Goal: Task Accomplishment & Management: Manage account settings

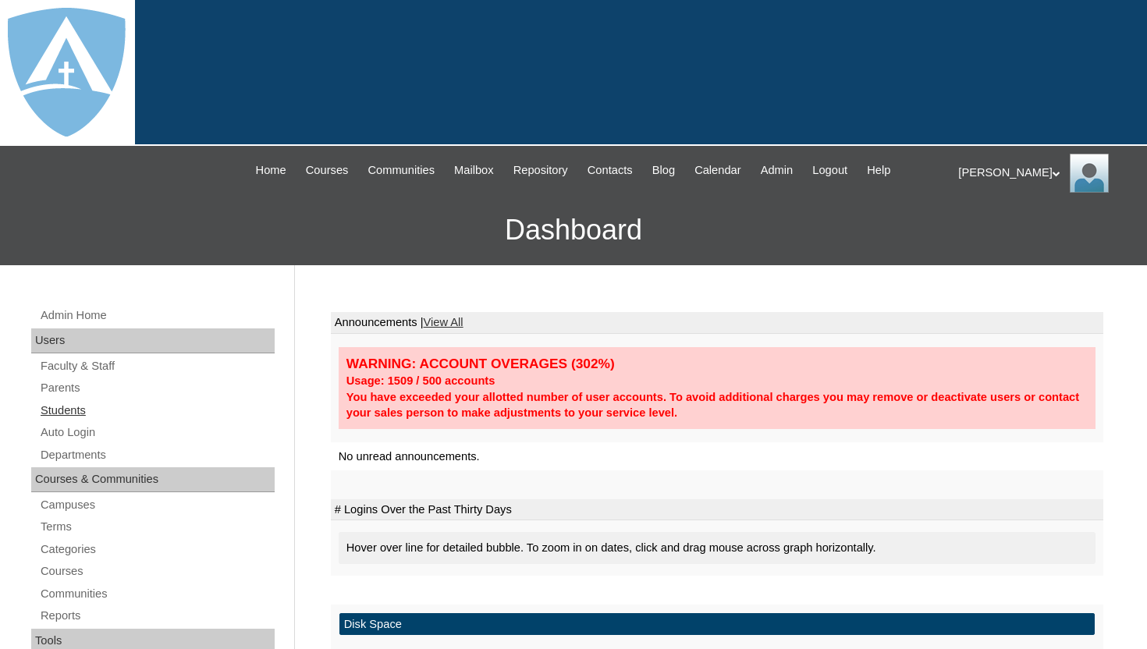
click at [70, 415] on link "Students" at bounding box center [157, 411] width 236 height 20
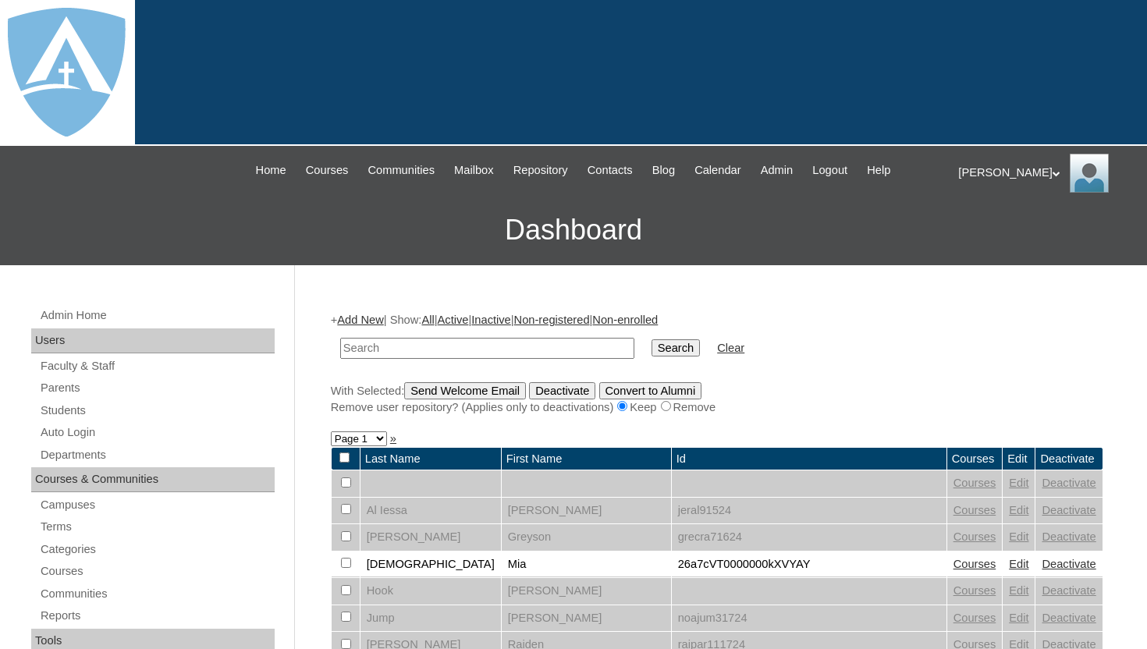
click at [476, 340] on input "text" at bounding box center [487, 348] width 294 height 21
type input "chloe sanderlin"
click at [679, 343] on input "Search" at bounding box center [676, 348] width 48 height 17
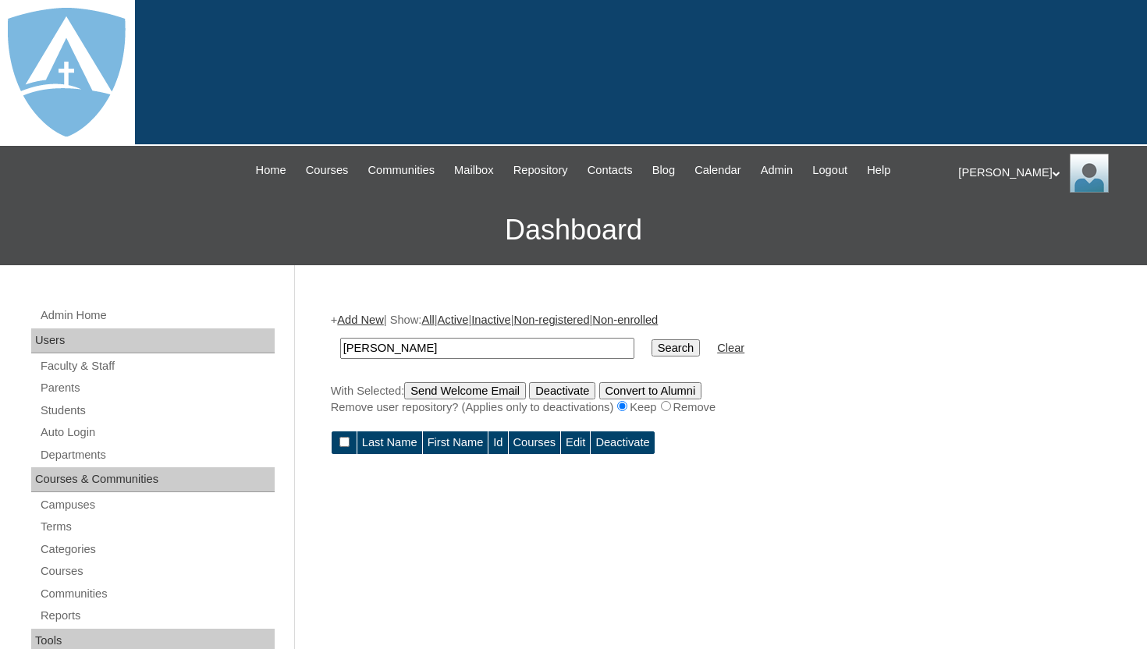
click at [386, 350] on input "chloe sanderlin" at bounding box center [487, 348] width 294 height 21
click at [382, 350] on input "chloe sanderlin" at bounding box center [487, 348] width 294 height 21
type input "sanderlin"
click at [663, 348] on input "Search" at bounding box center [676, 348] width 48 height 17
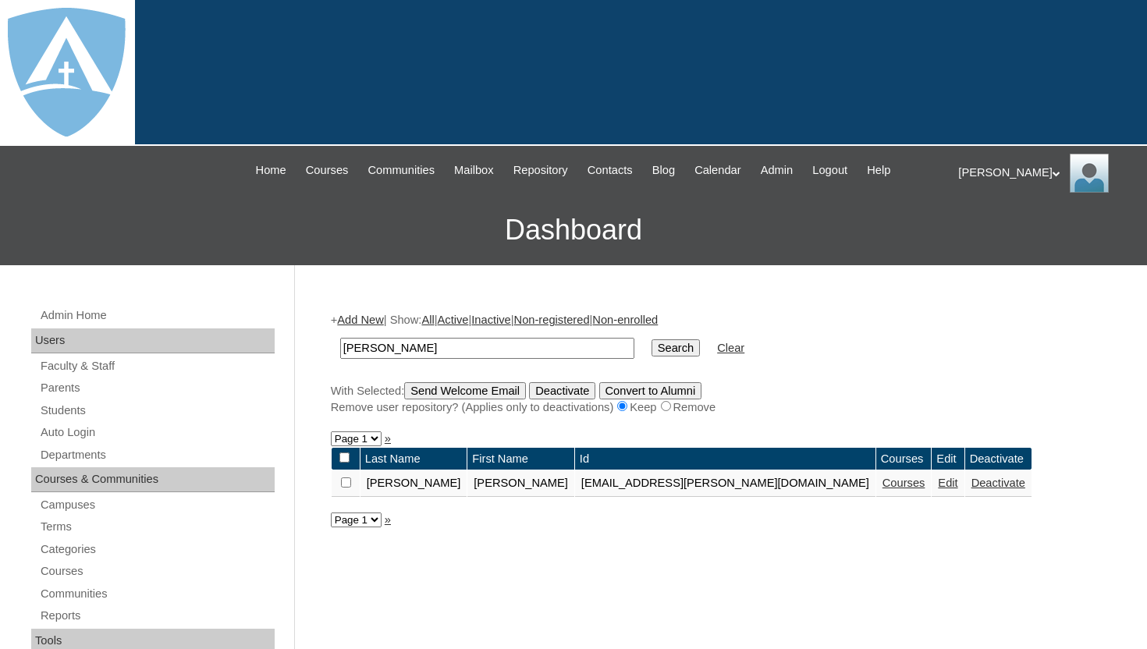
click at [883, 487] on link "Courses" at bounding box center [904, 483] width 43 height 12
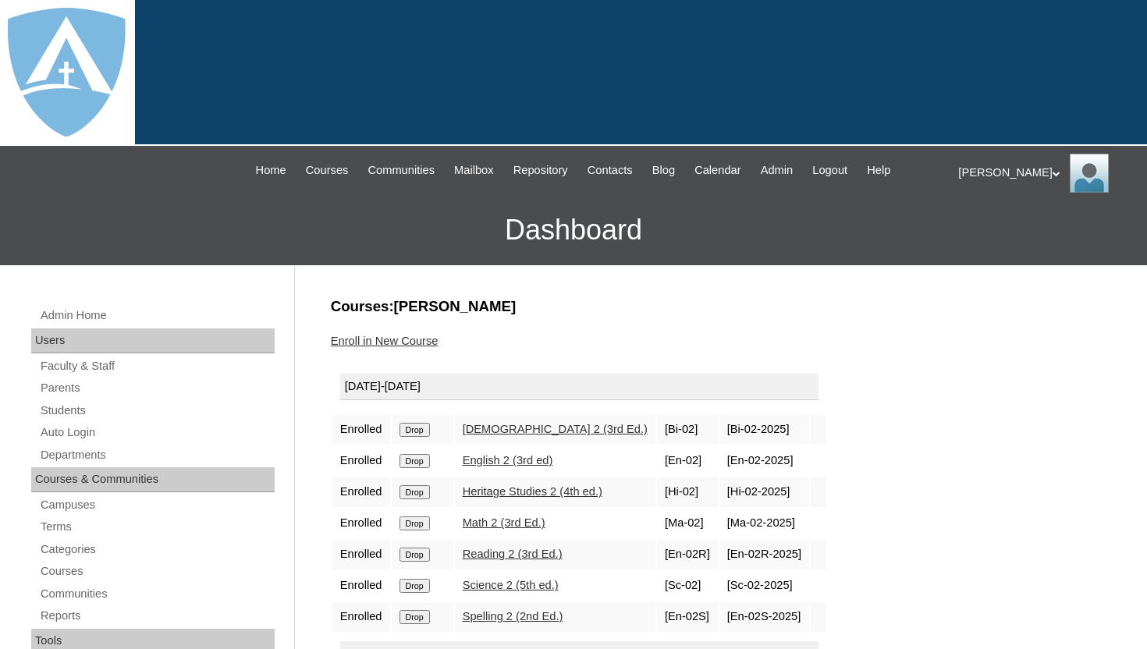
click at [713, 348] on div "Enroll in New Course" at bounding box center [717, 341] width 773 height 16
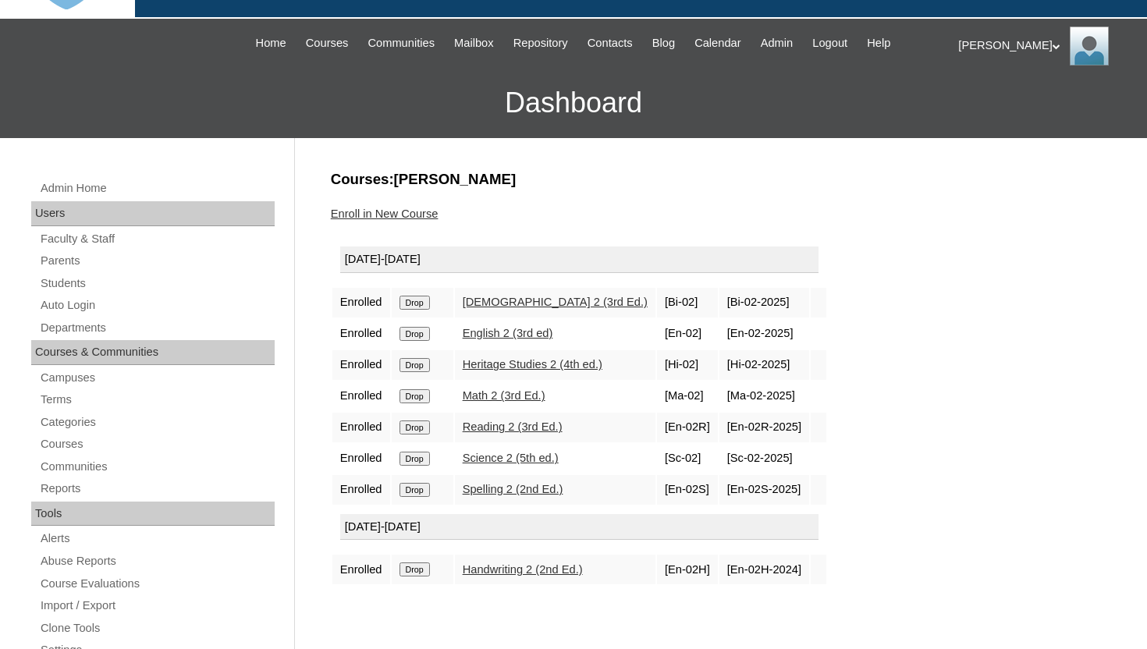
scroll to position [156, 0]
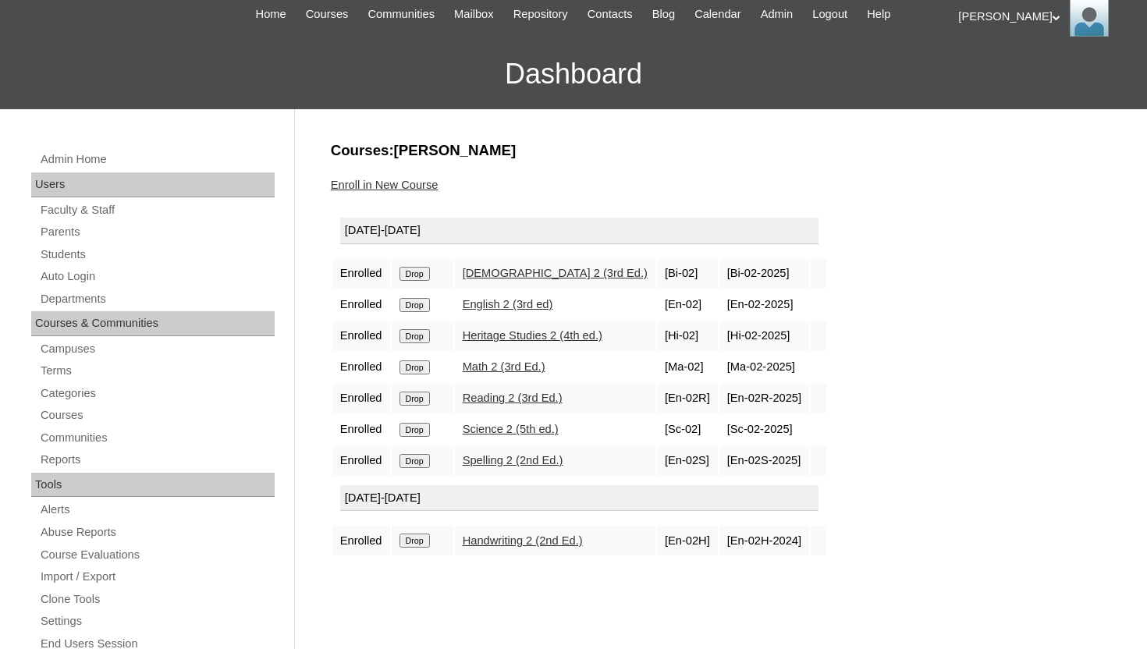
click at [760, 190] on div "Enroll in New Course" at bounding box center [717, 185] width 773 height 16
click at [414, 274] on input "Drop" at bounding box center [415, 274] width 30 height 14
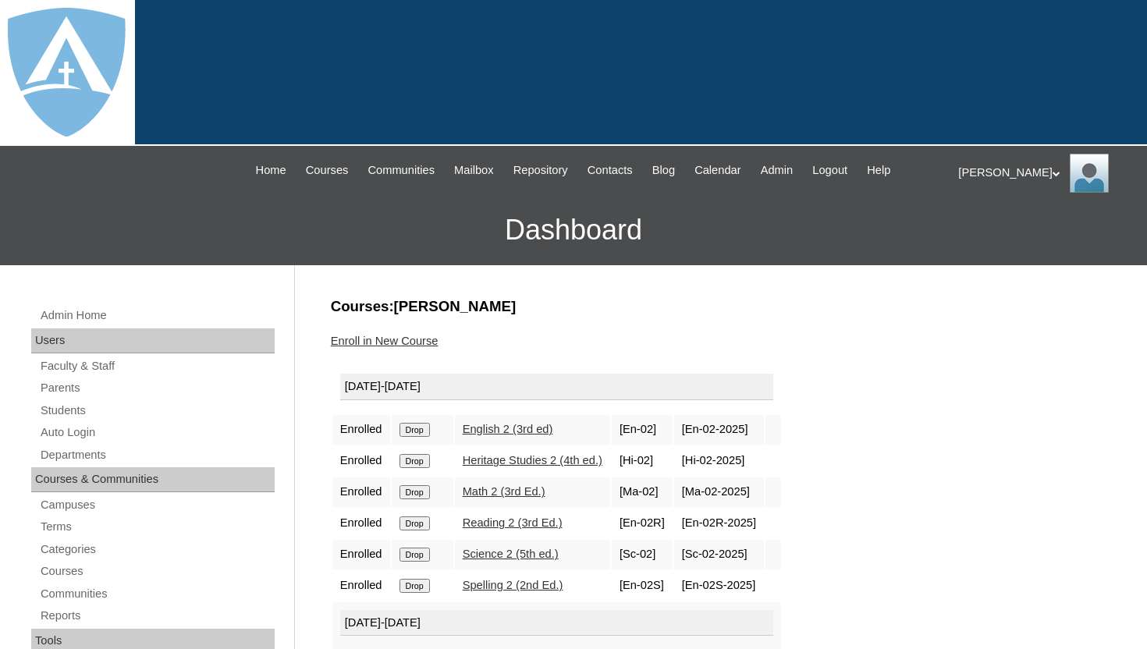
click at [414, 425] on input "Drop" at bounding box center [415, 430] width 30 height 14
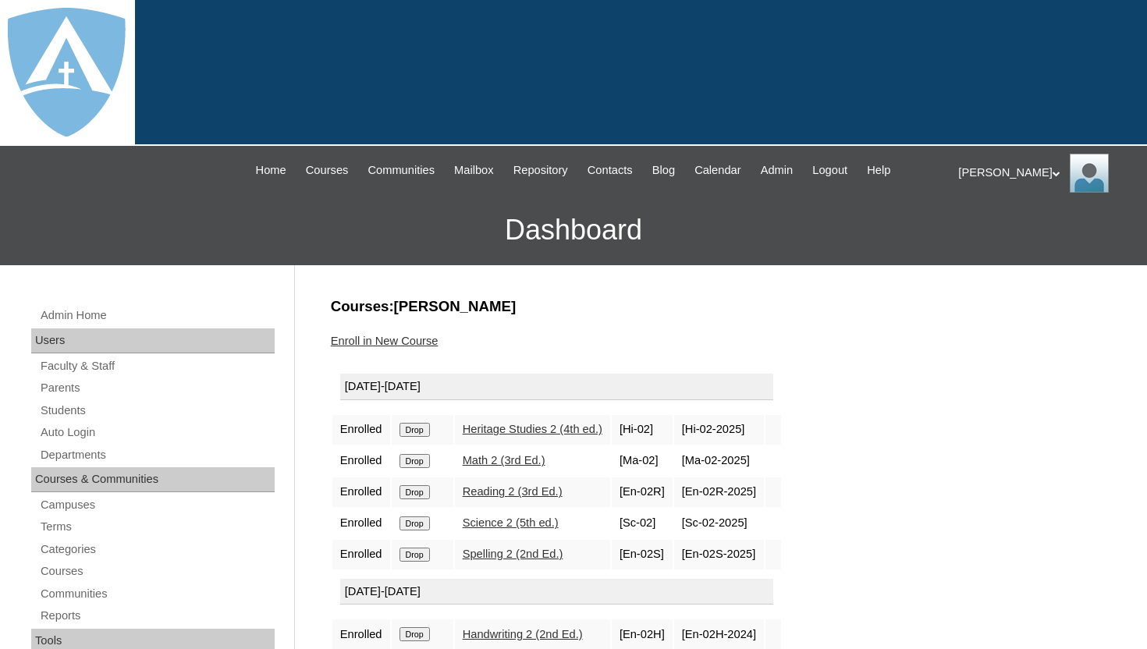
click at [418, 427] on input "Drop" at bounding box center [415, 430] width 30 height 14
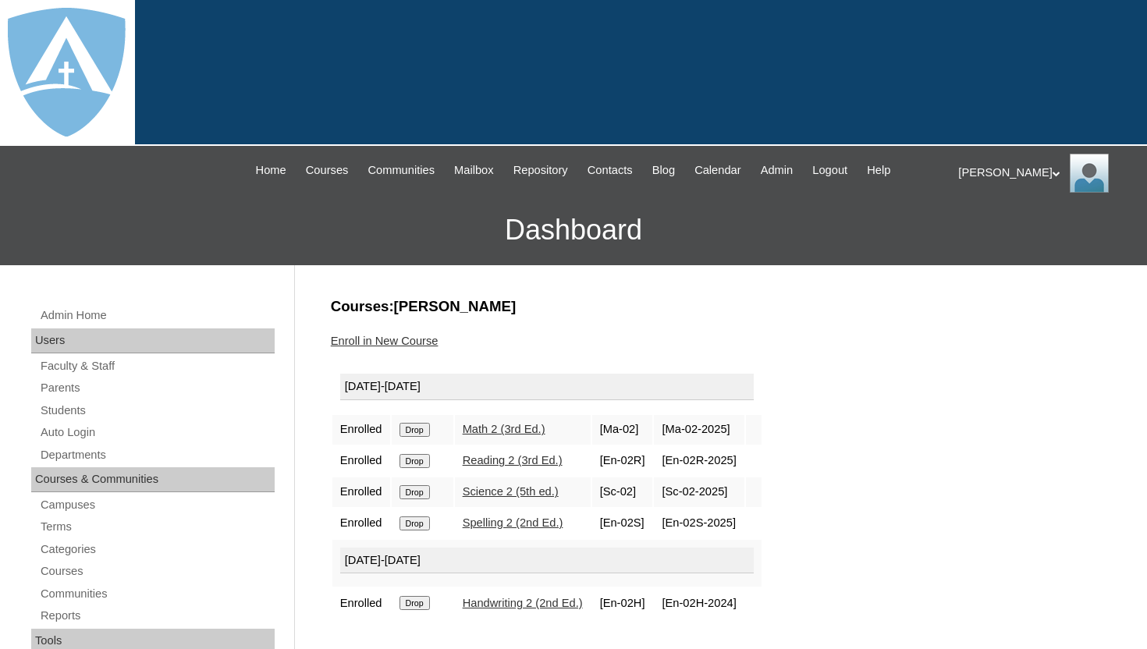
click at [422, 429] on input "Drop" at bounding box center [415, 430] width 30 height 14
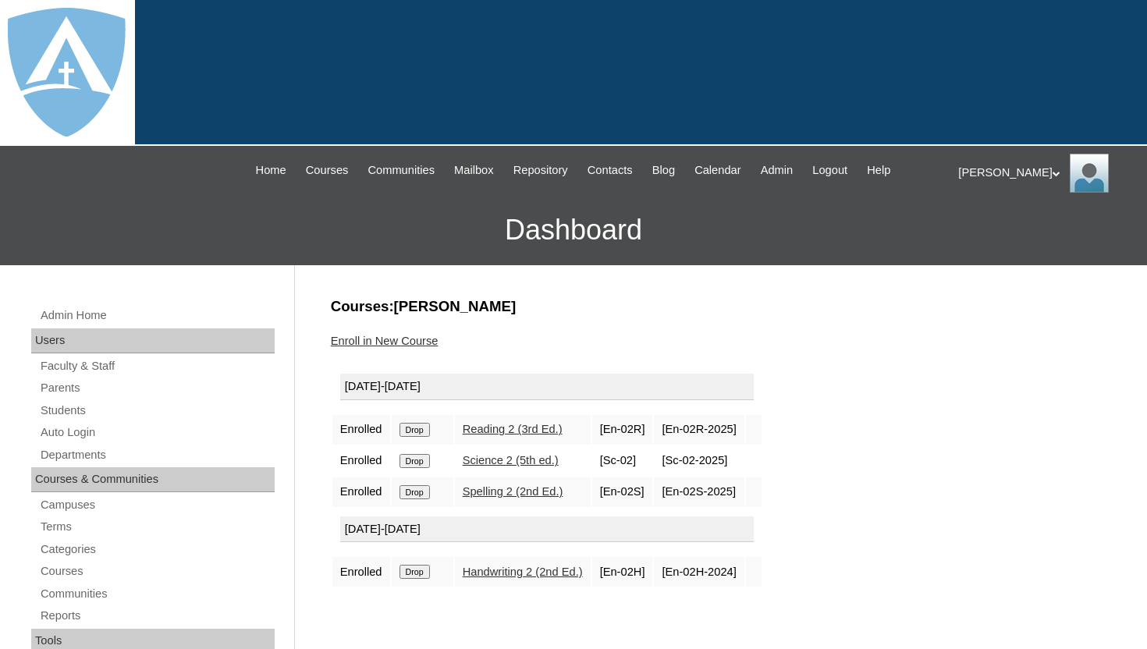
click at [418, 425] on input "Drop" at bounding box center [415, 430] width 30 height 14
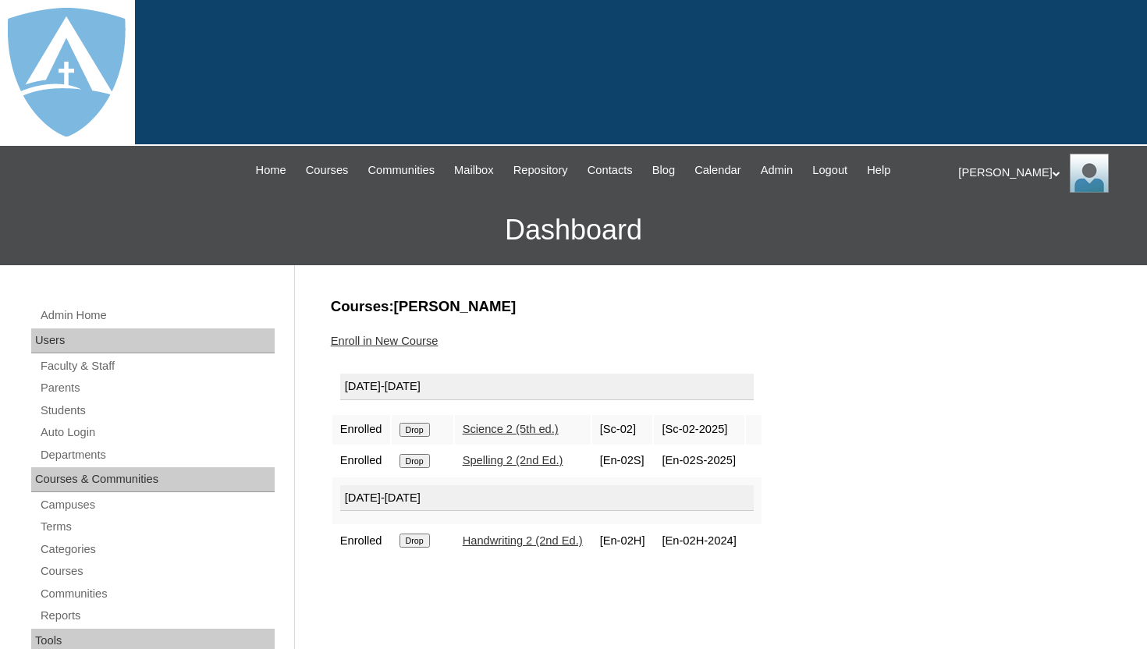
click at [424, 428] on input "Drop" at bounding box center [415, 430] width 30 height 14
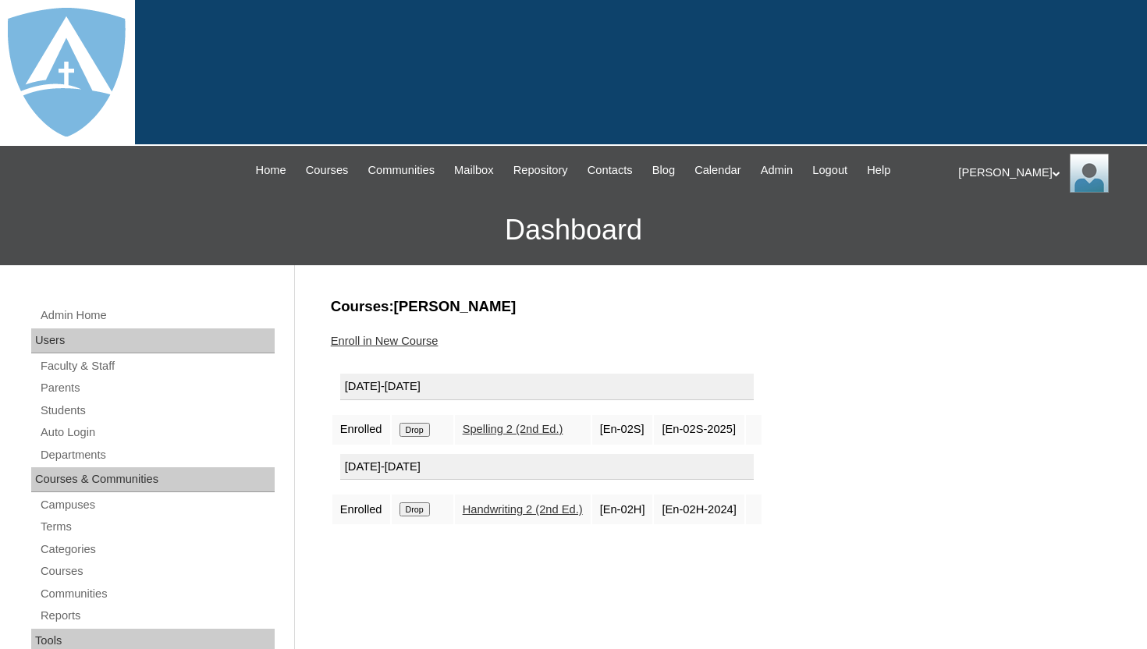
click at [428, 425] on input "Drop" at bounding box center [415, 430] width 30 height 14
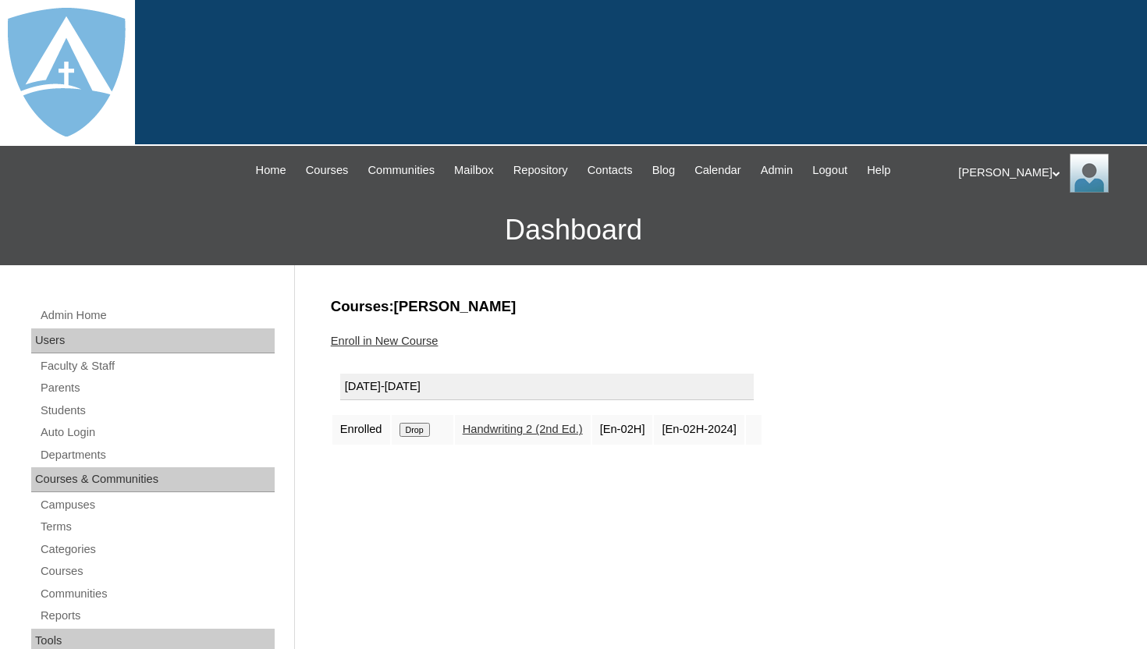
click at [423, 436] on input "Drop" at bounding box center [415, 430] width 30 height 14
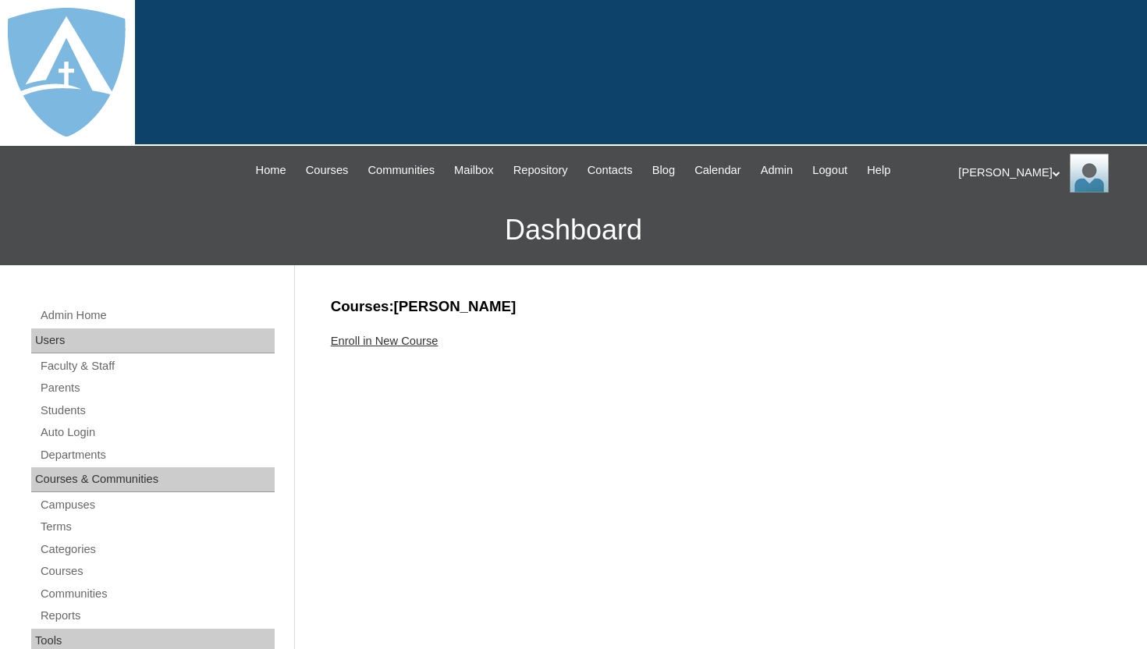
click at [419, 338] on link "Enroll in New Course" at bounding box center [385, 341] width 108 height 12
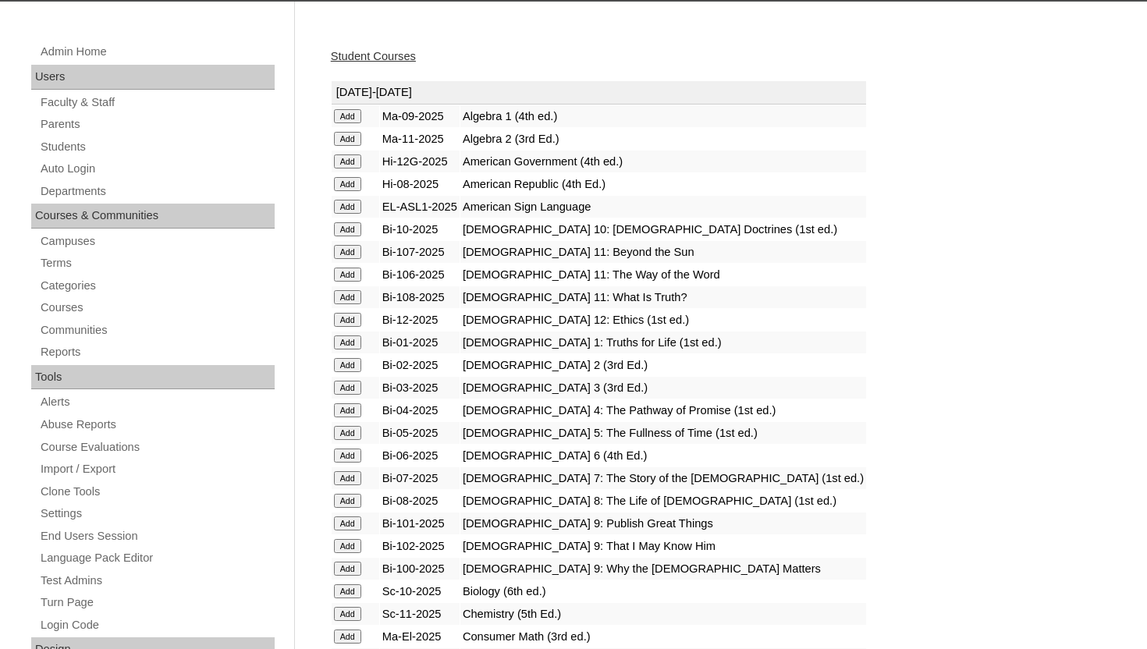
scroll to position [281, 0]
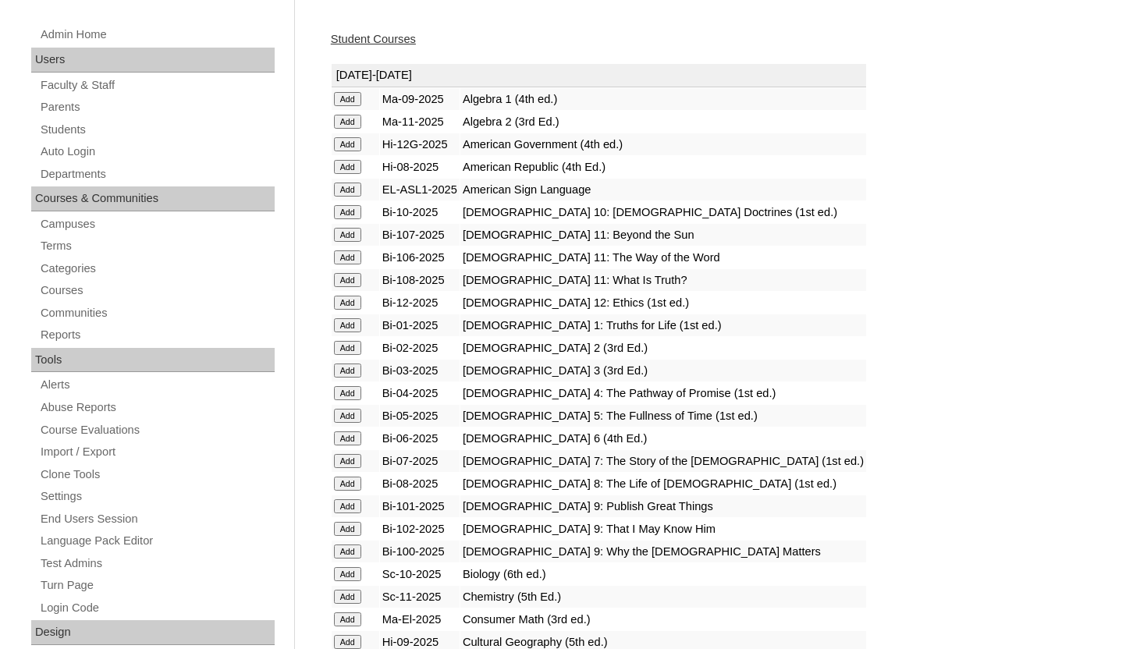
click at [351, 368] on input "Add" at bounding box center [347, 371] width 27 height 14
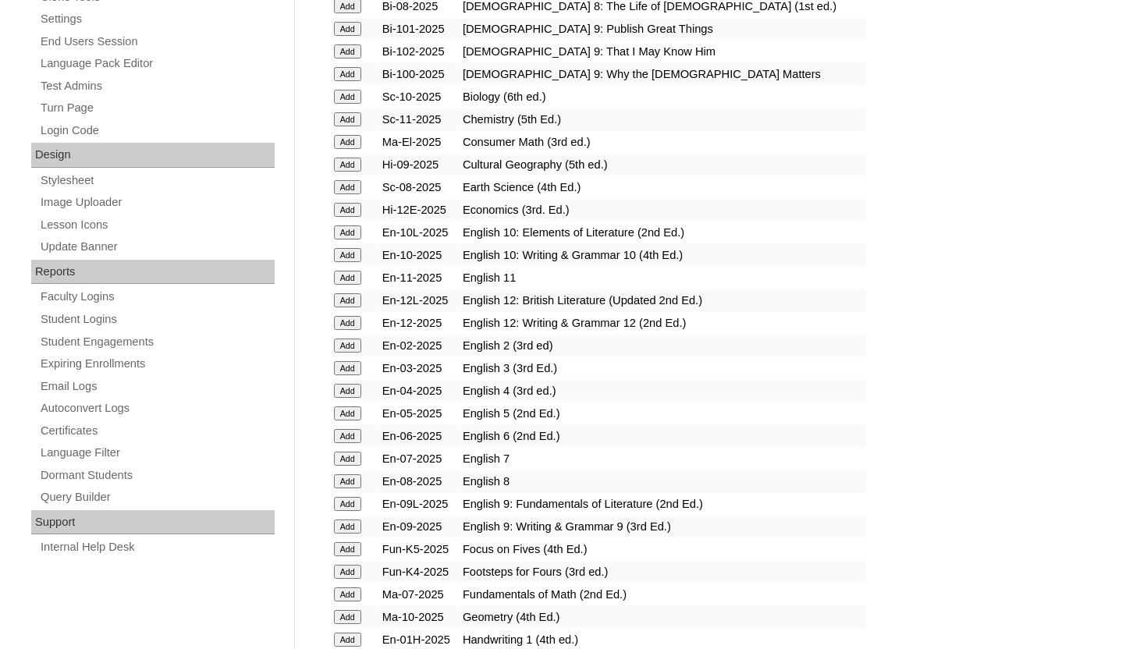
scroll to position [780, 0]
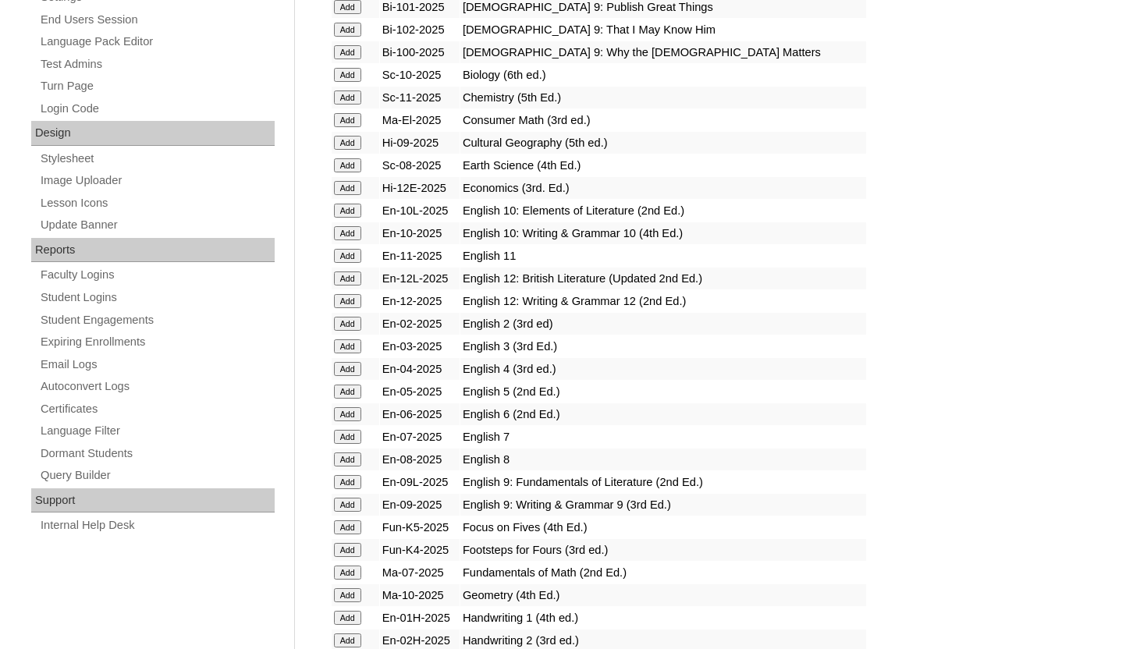
click at [342, 348] on input "Add" at bounding box center [347, 347] width 27 height 14
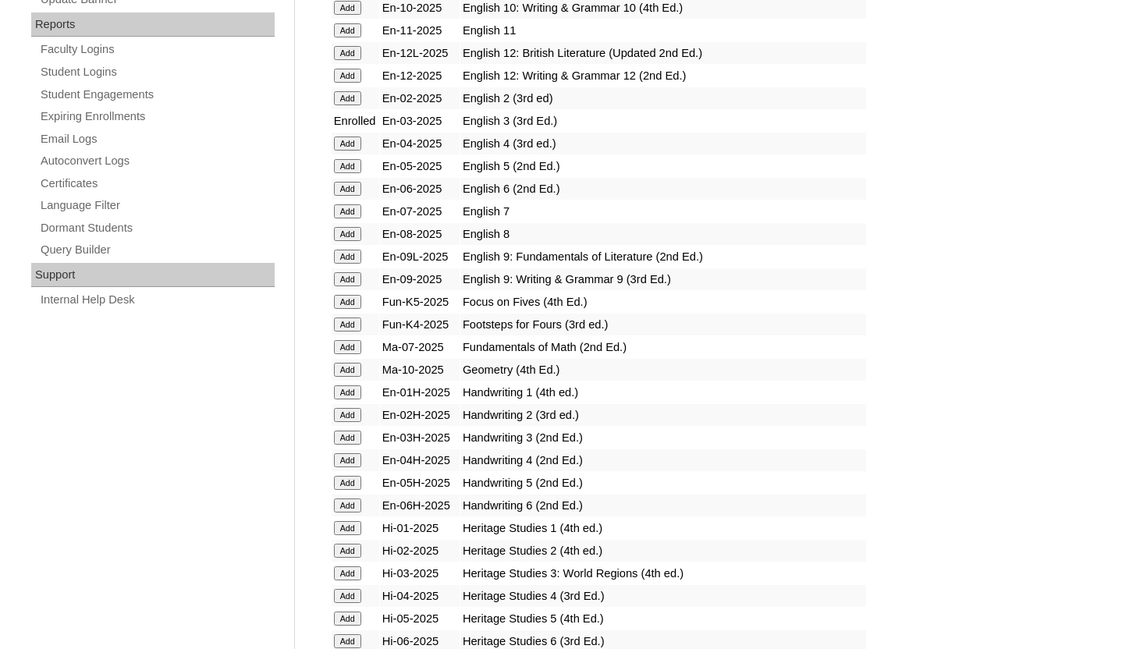
scroll to position [1030, 0]
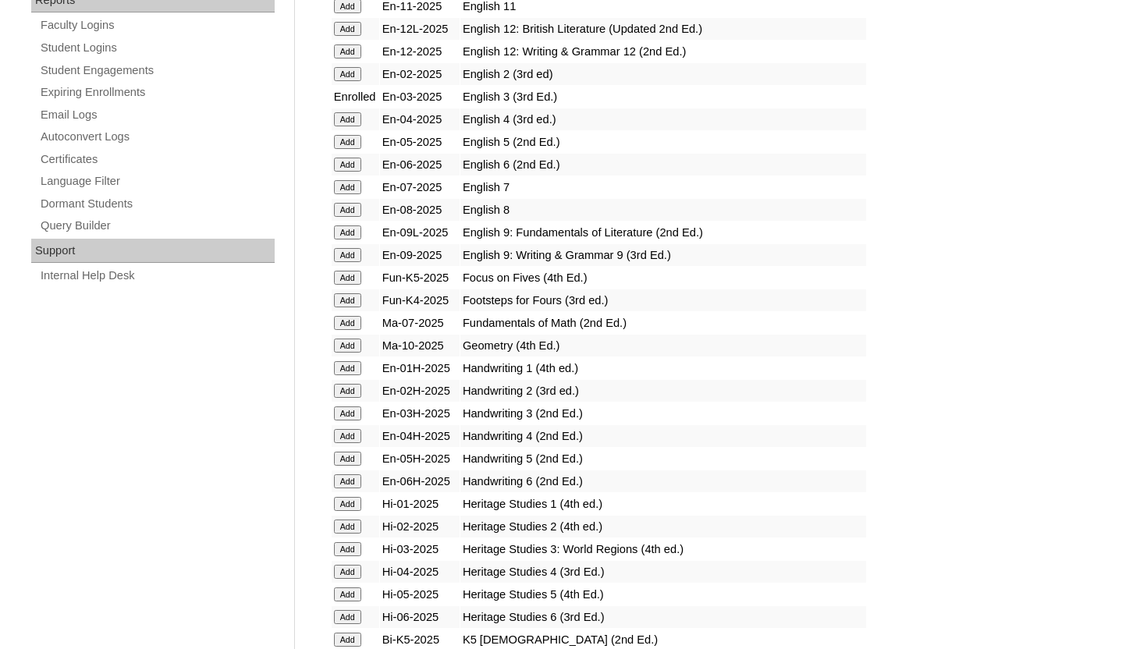
click at [353, 414] on input "Add" at bounding box center [347, 414] width 27 height 14
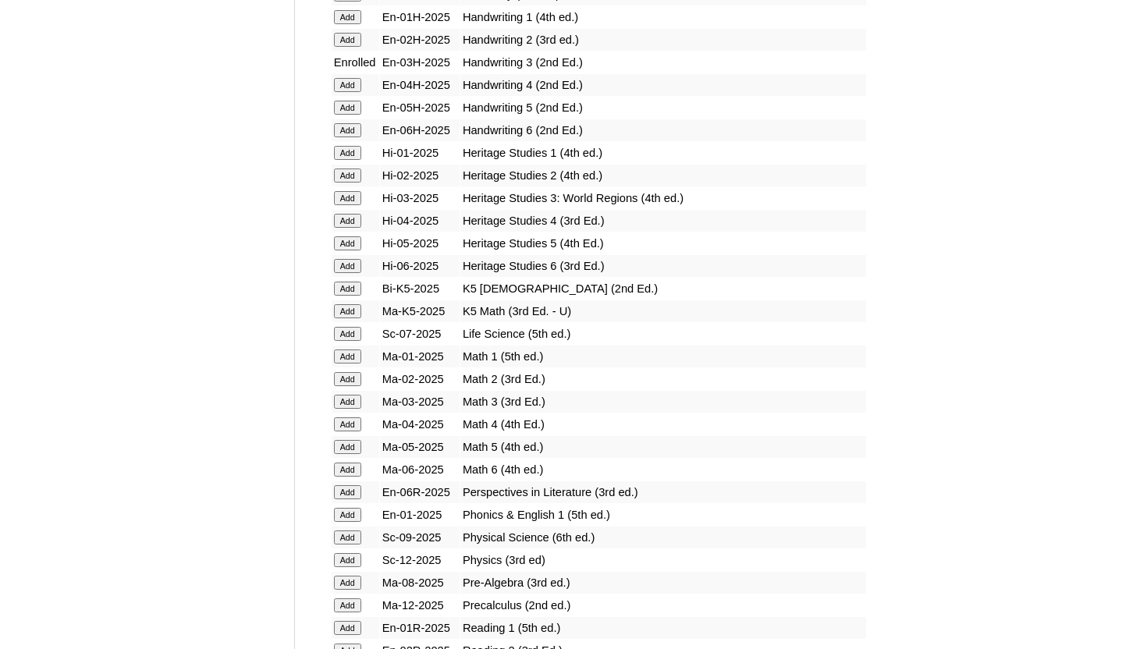
scroll to position [1405, 0]
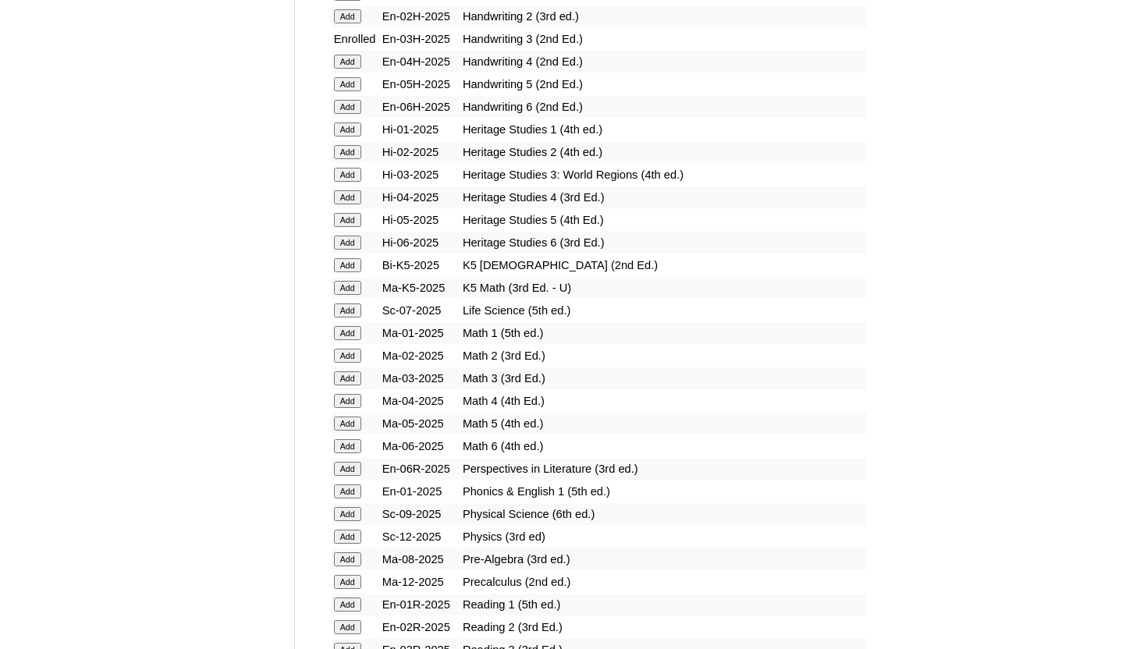
click at [352, 175] on input "Add" at bounding box center [347, 175] width 27 height 14
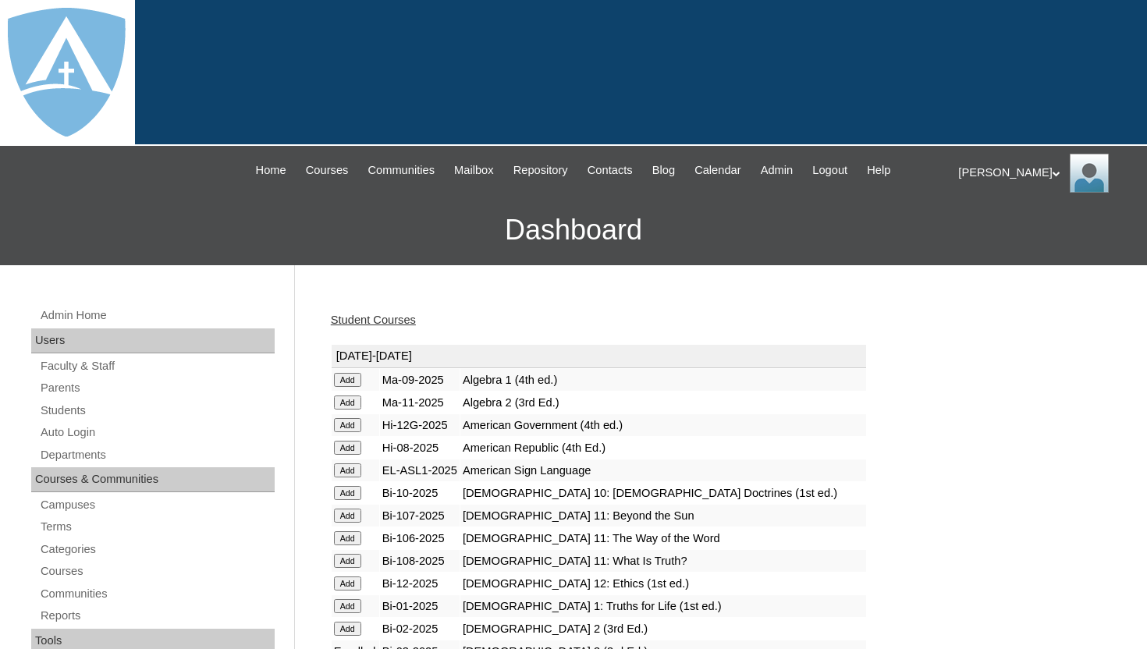
click at [401, 227] on h3 "Dashboard" at bounding box center [574, 230] width 1132 height 70
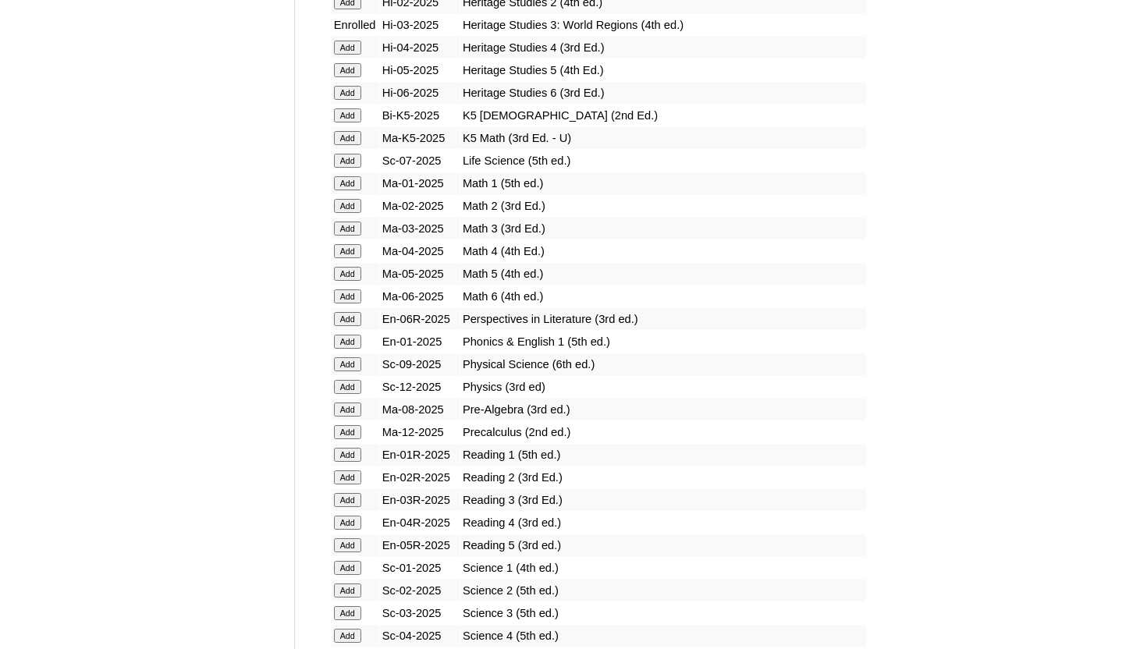
scroll to position [1561, 0]
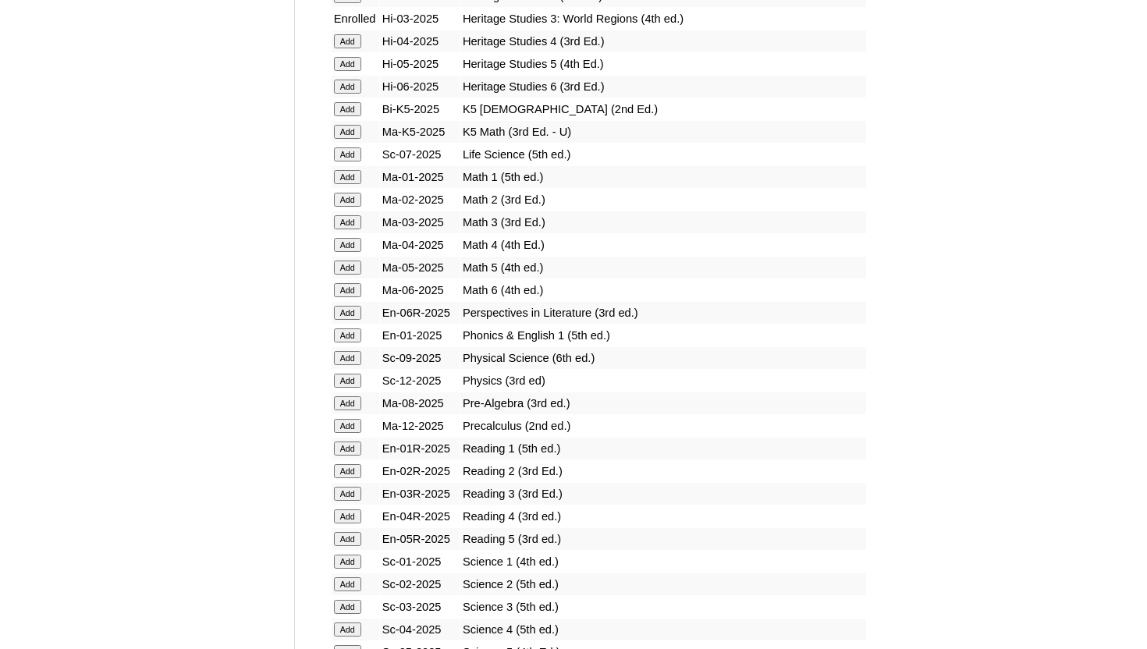
click at [343, 218] on input "Add" at bounding box center [347, 222] width 27 height 14
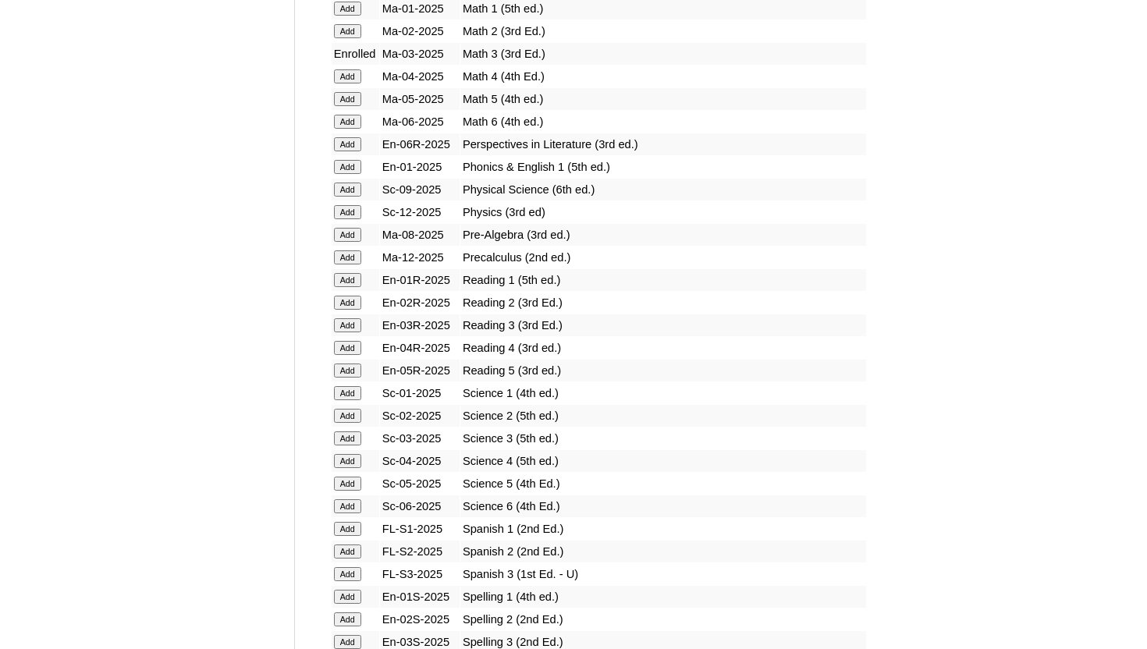
scroll to position [1779, 0]
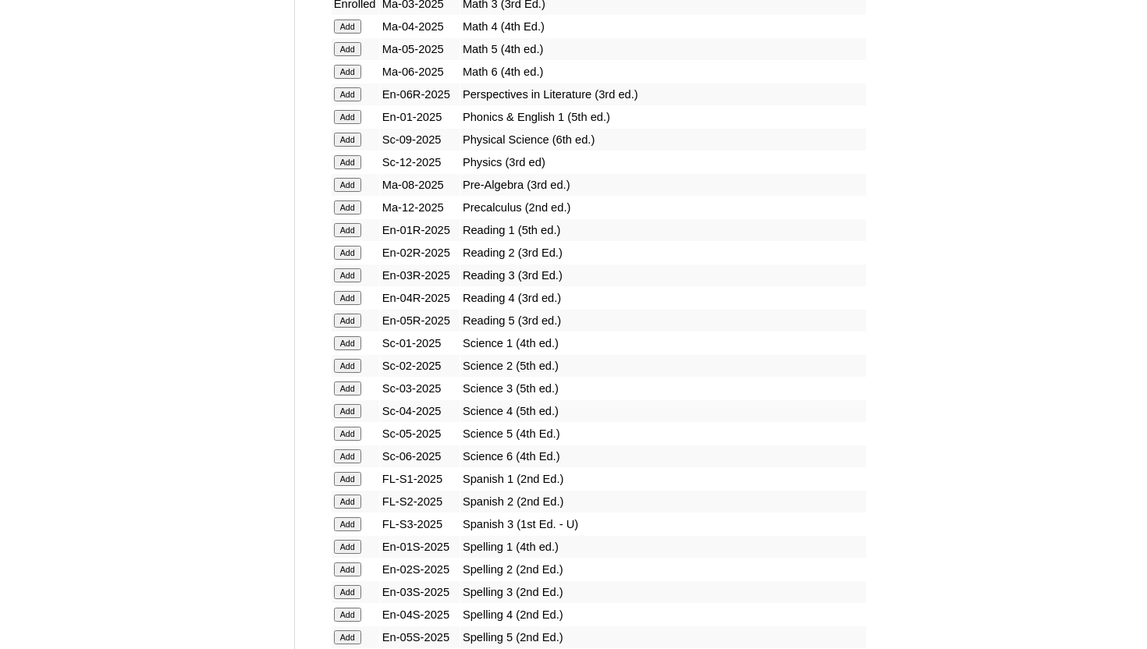
click at [347, 271] on input "Add" at bounding box center [347, 275] width 27 height 14
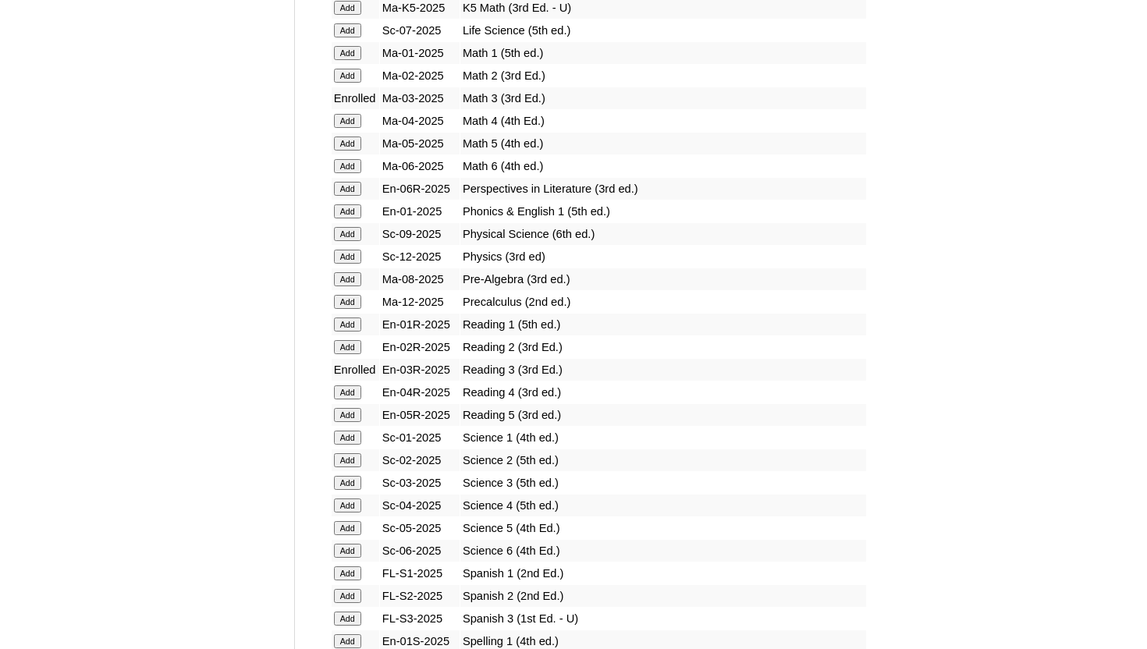
scroll to position [1686, 0]
click at [353, 482] on input "Add" at bounding box center [347, 482] width 27 height 14
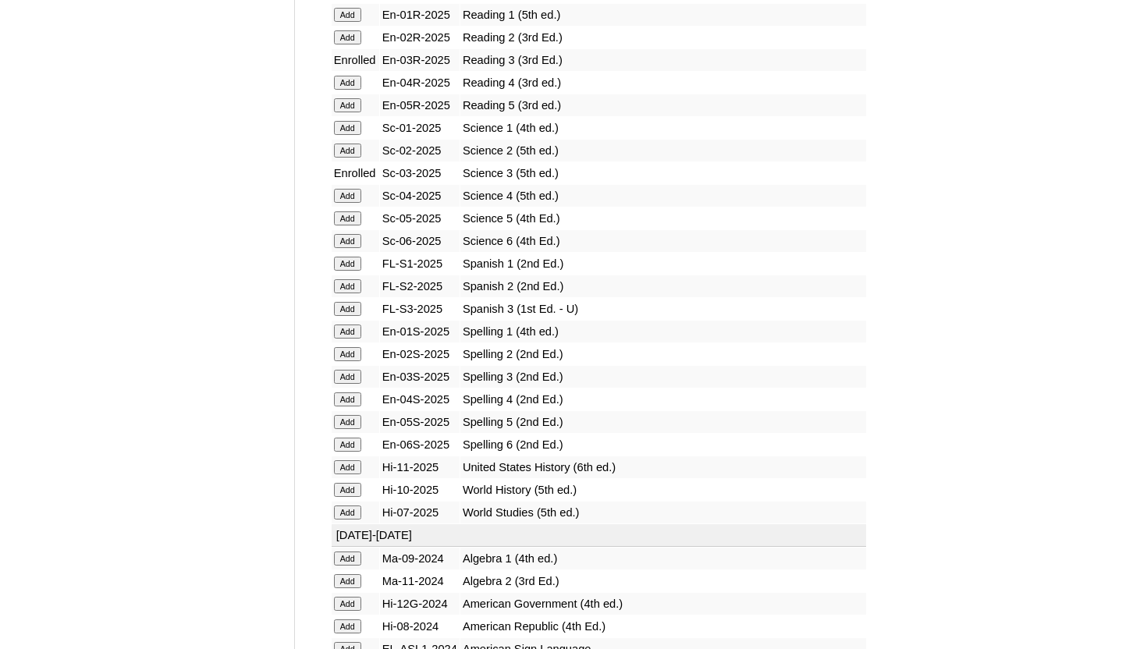
scroll to position [1998, 0]
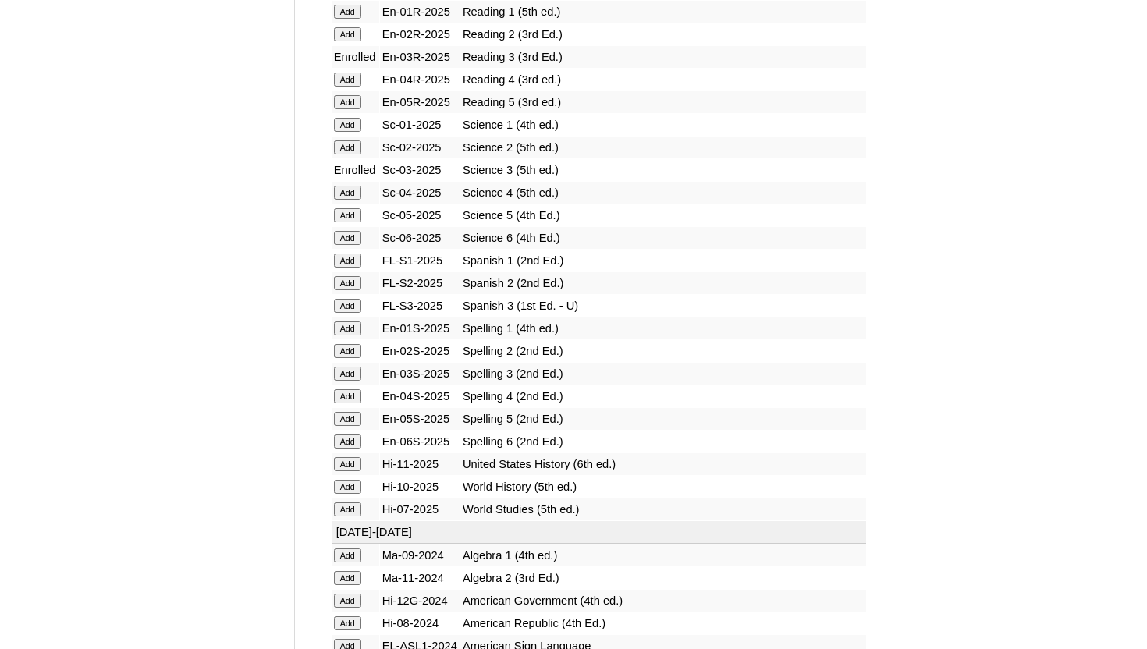
click at [352, 371] on input "Add" at bounding box center [347, 374] width 27 height 14
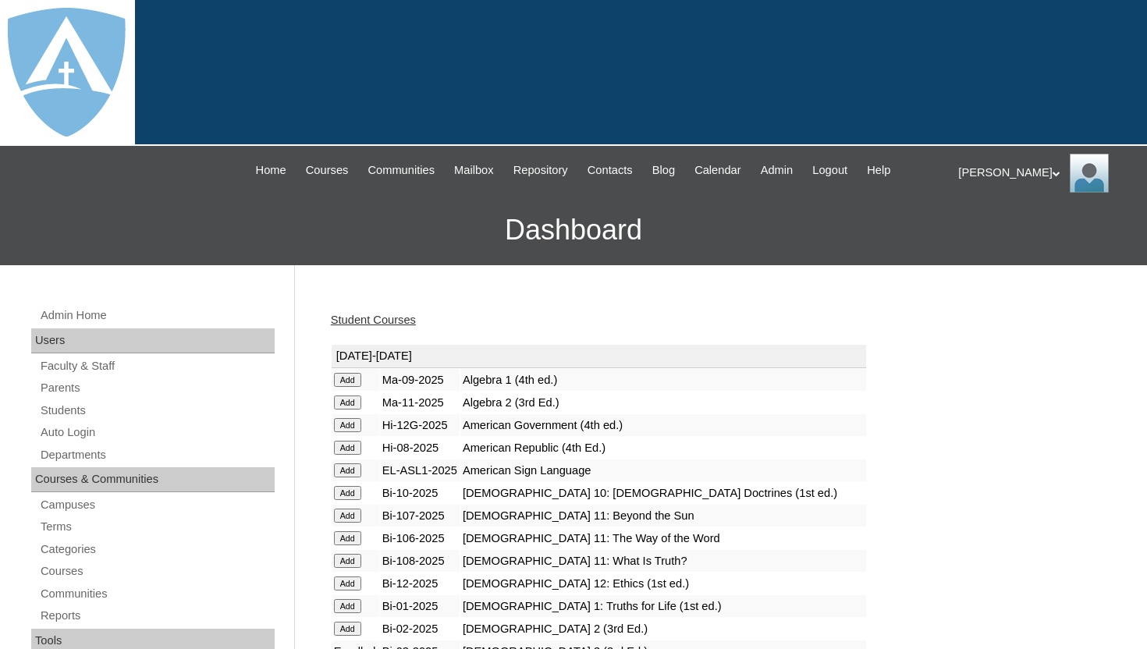
click at [401, 322] on link "Student Courses" at bounding box center [373, 320] width 85 height 12
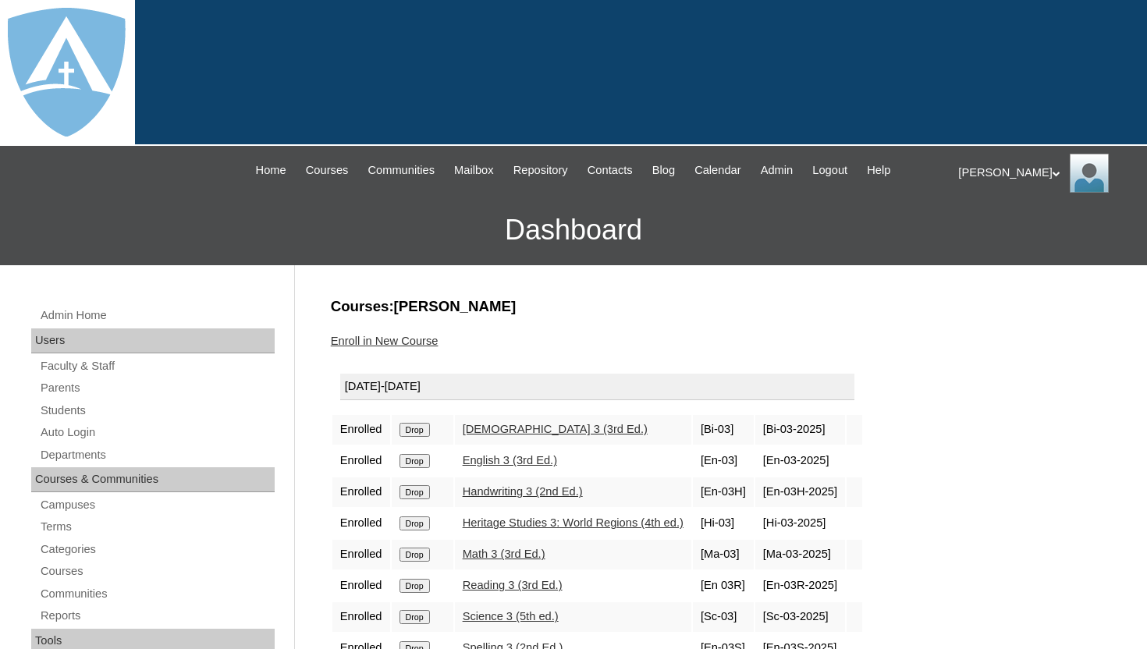
click at [566, 305] on h3 "Courses:Sanderlin Chloe" at bounding box center [717, 307] width 773 height 20
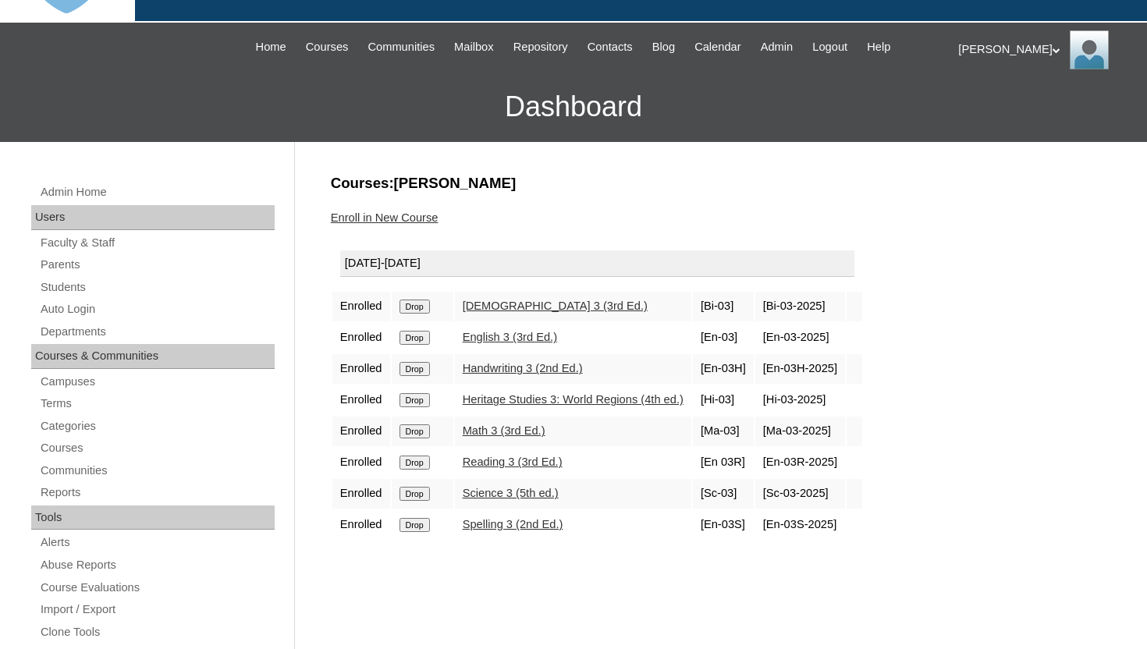
scroll to position [125, 0]
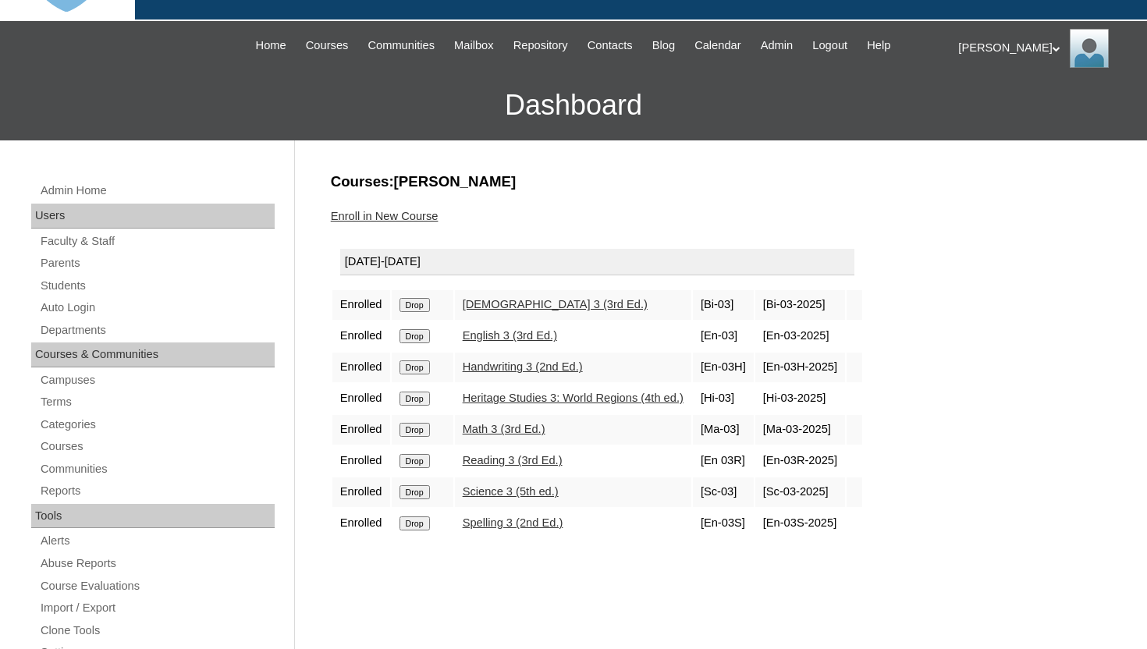
click at [82, 281] on link "Students" at bounding box center [157, 286] width 236 height 20
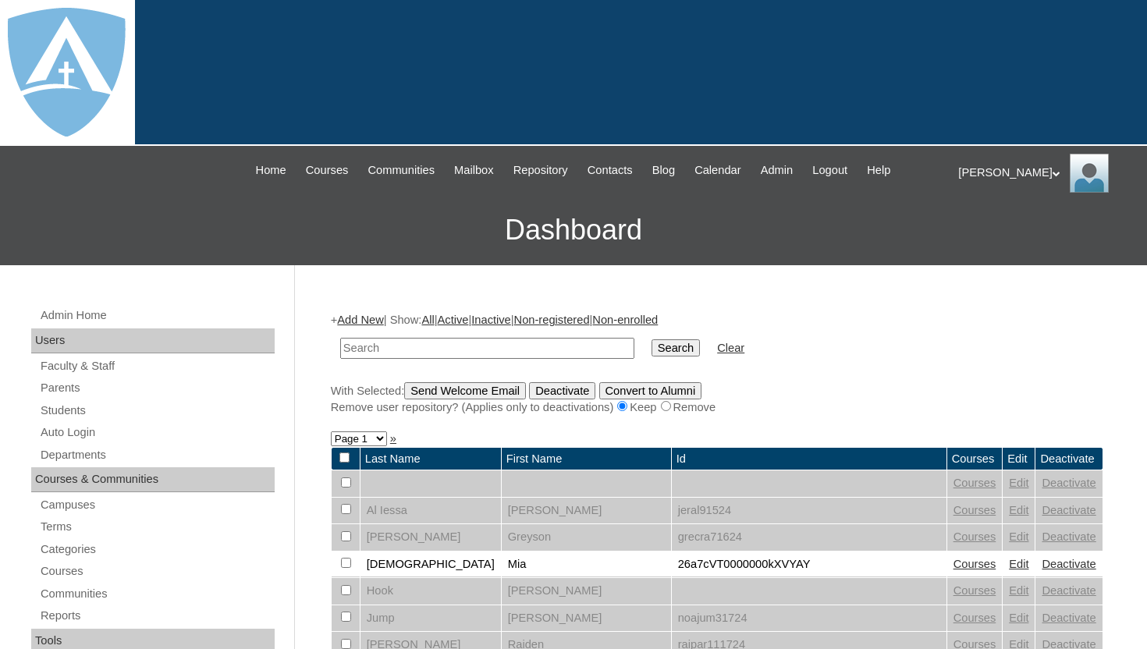
click at [435, 346] on input "text" at bounding box center [487, 348] width 294 height 21
type input "[PERSON_NAME]"
click at [659, 351] on input "Search" at bounding box center [676, 348] width 48 height 17
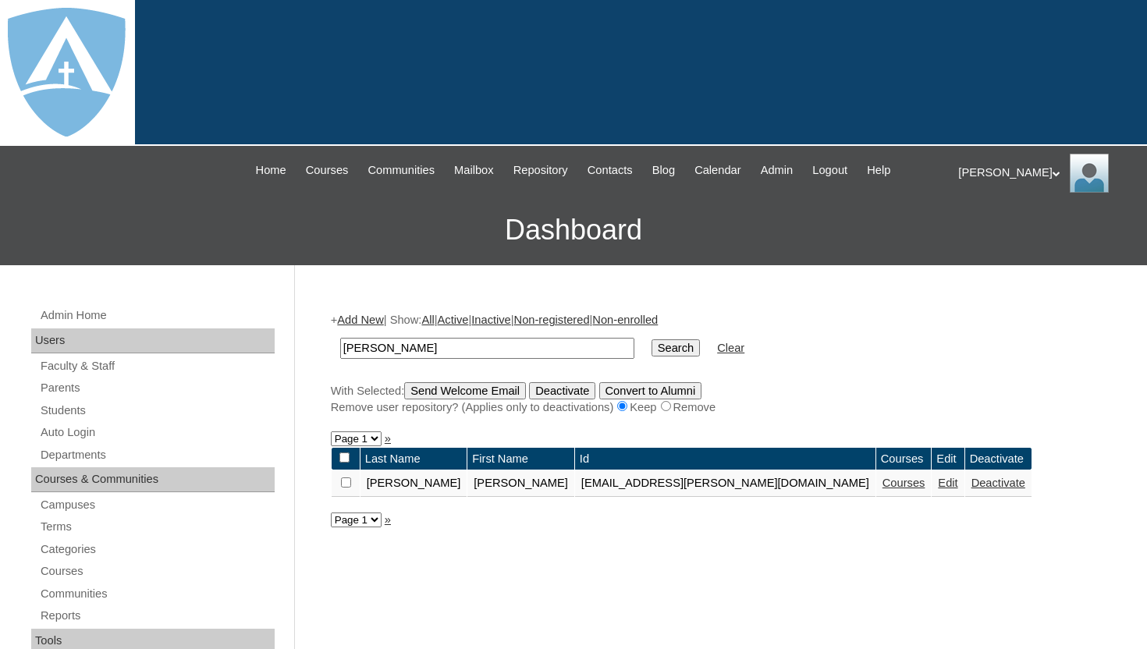
click at [721, 263] on h3 "Dashboard" at bounding box center [574, 230] width 1132 height 70
click at [728, 237] on h3 "Dashboard" at bounding box center [574, 230] width 1132 height 70
drag, startPoint x: 416, startPoint y: 348, endPoint x: 324, endPoint y: 346, distance: 92.1
paste input "[PERSON_NAME]"
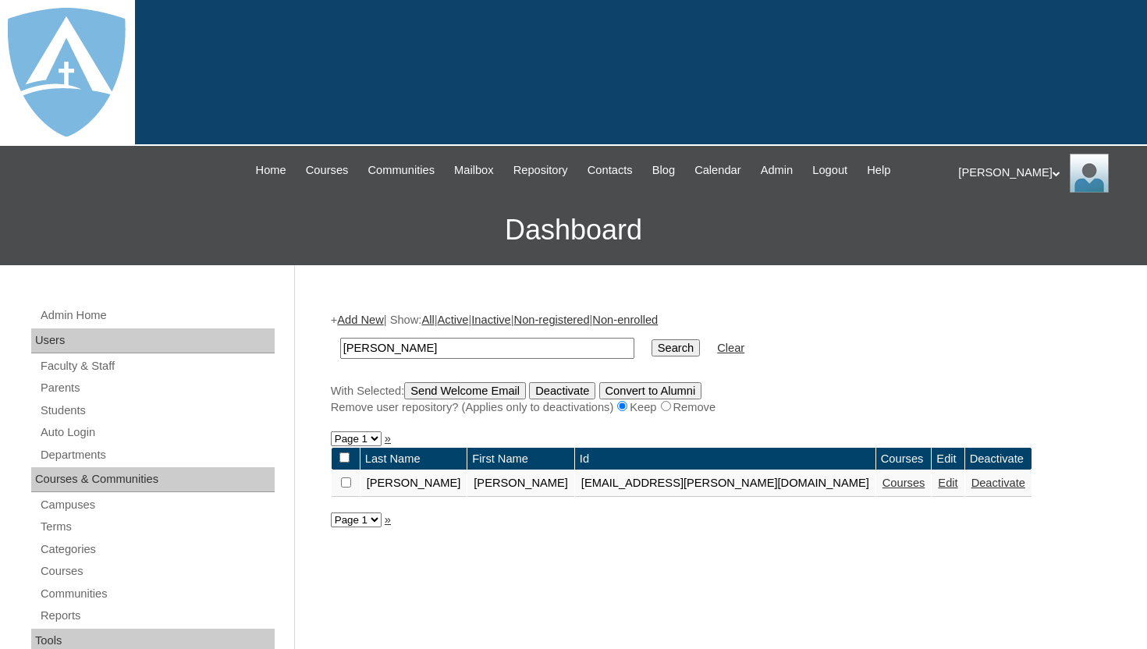
type input "[PERSON_NAME]"
click at [663, 340] on input "Search" at bounding box center [676, 348] width 48 height 17
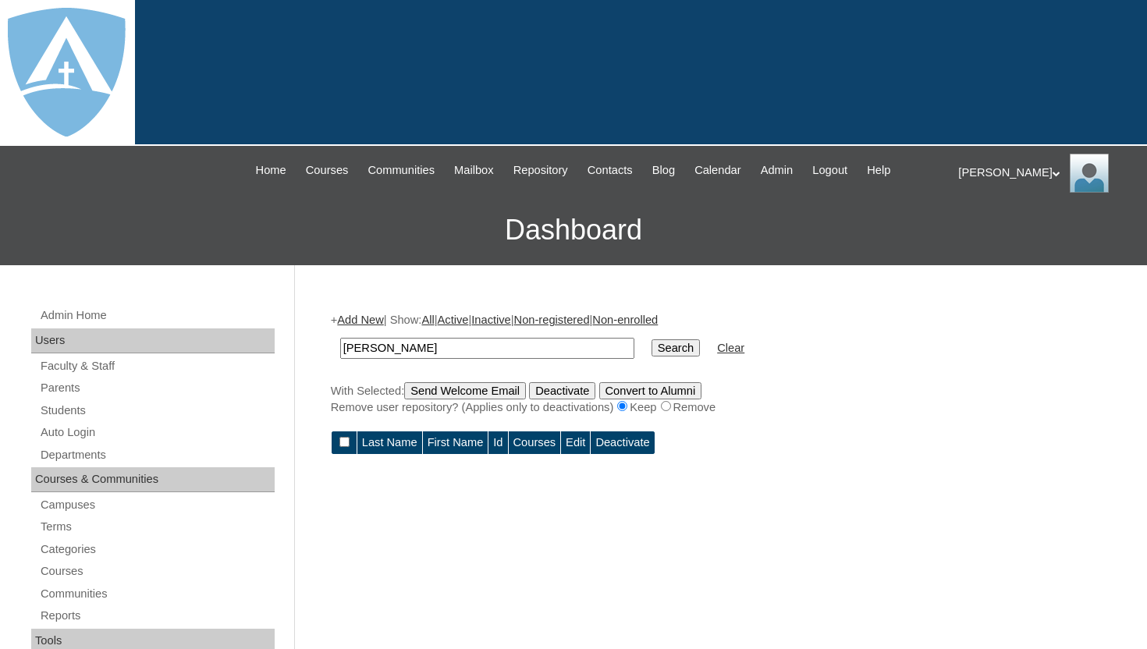
click at [663, 352] on input "Search" at bounding box center [676, 348] width 48 height 17
click at [663, 347] on input "Search" at bounding box center [676, 348] width 48 height 17
click at [373, 350] on input "[PERSON_NAME]" at bounding box center [487, 348] width 294 height 21
type input "[PERSON_NAME]"
click at [652, 349] on input "Search" at bounding box center [676, 348] width 48 height 17
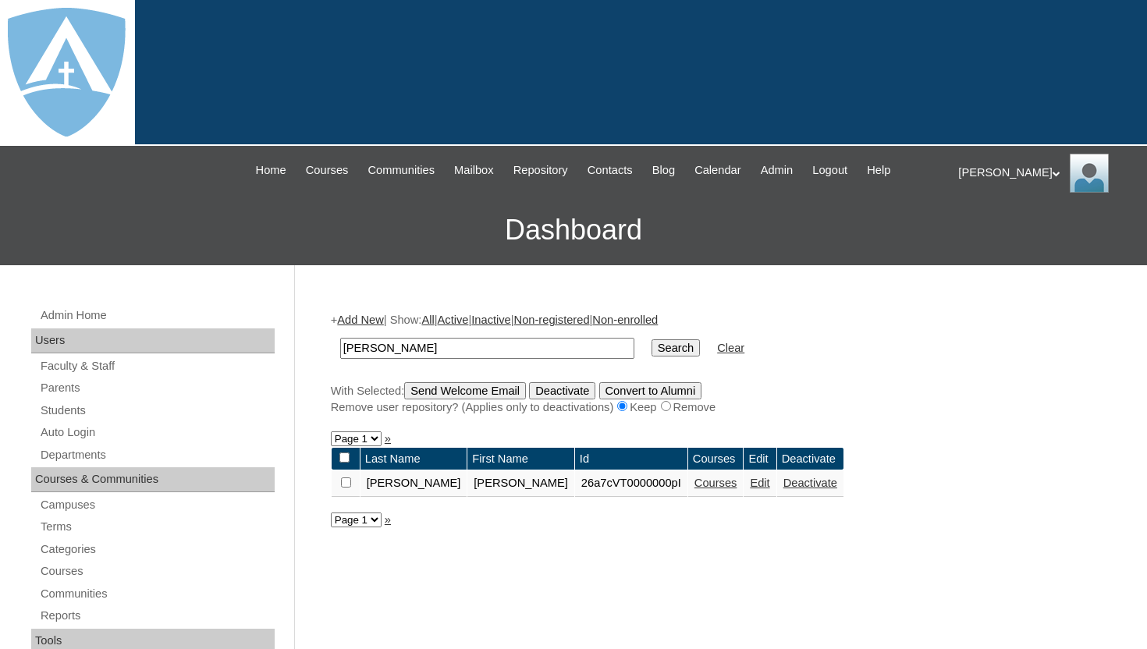
click at [695, 483] on link "Courses" at bounding box center [716, 483] width 43 height 12
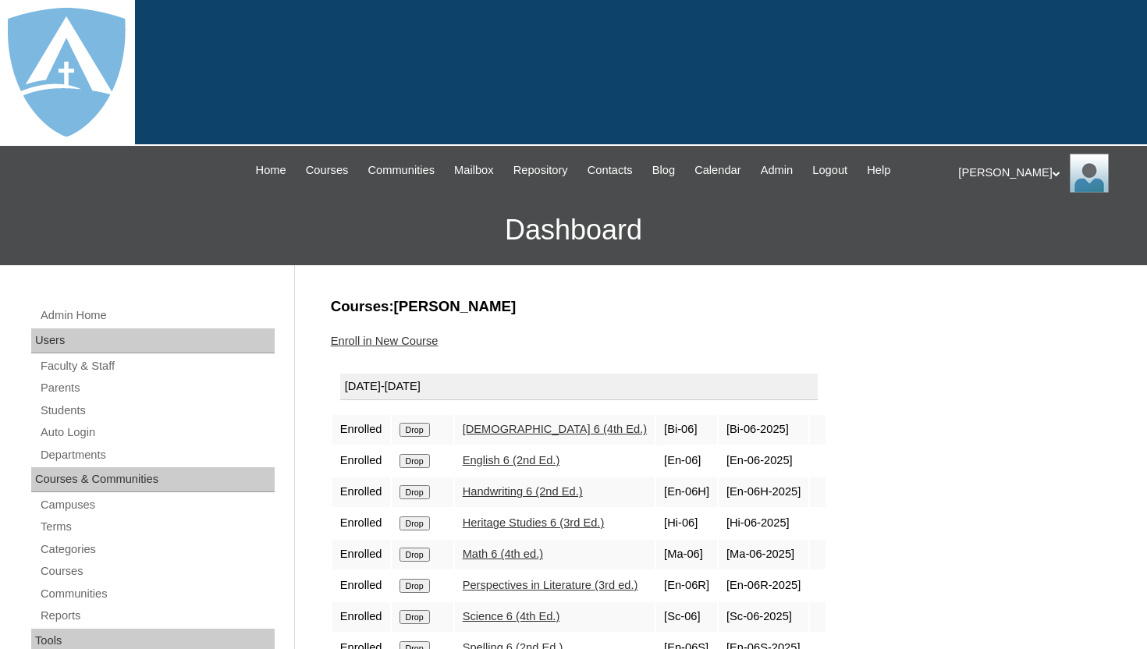
click at [421, 430] on input "Drop" at bounding box center [415, 430] width 30 height 14
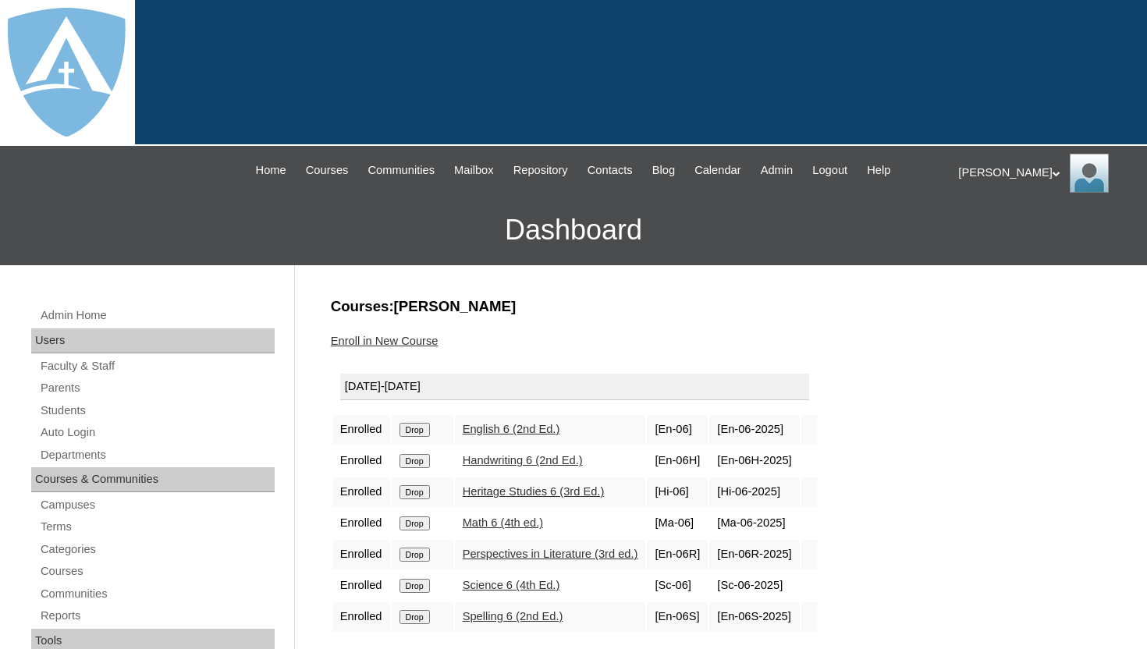
click at [426, 425] on input "Drop" at bounding box center [415, 430] width 30 height 14
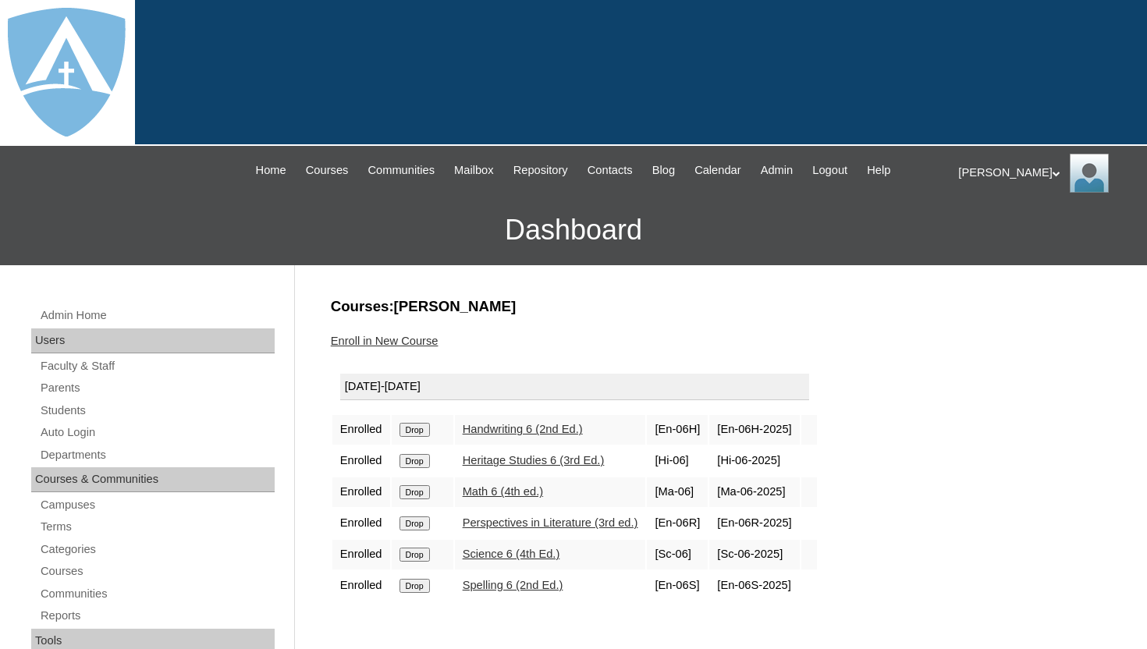
click at [422, 436] on input "Drop" at bounding box center [415, 430] width 30 height 14
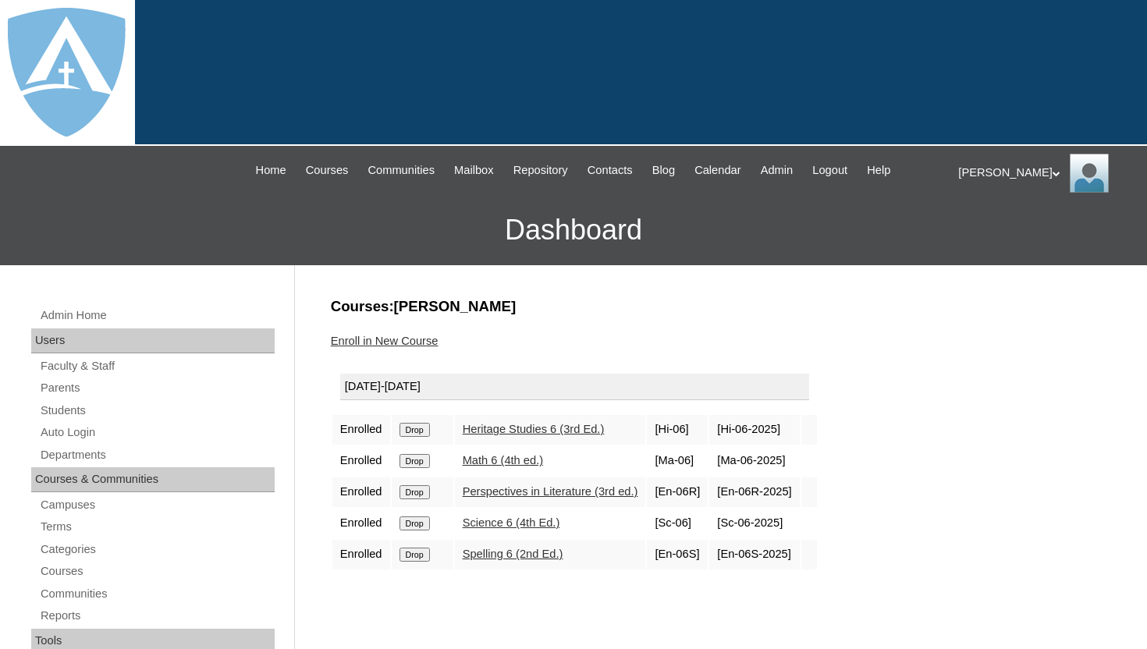
click at [412, 430] on input "Drop" at bounding box center [415, 430] width 30 height 14
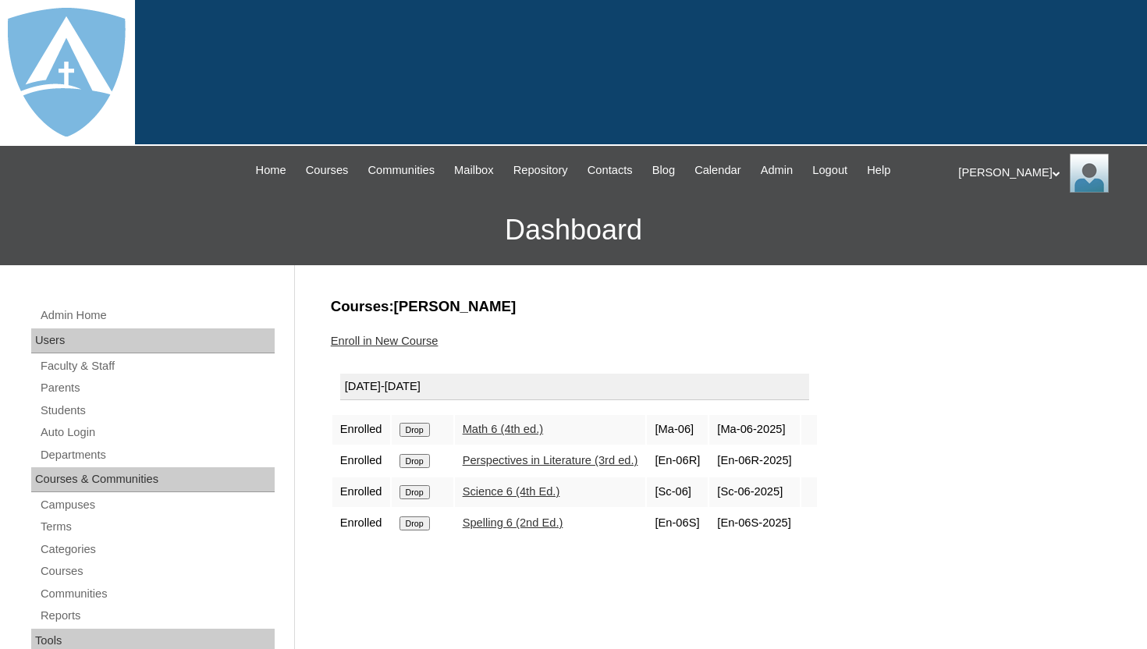
click at [426, 425] on input "Drop" at bounding box center [415, 430] width 30 height 14
click at [418, 428] on input "Drop" at bounding box center [415, 430] width 30 height 14
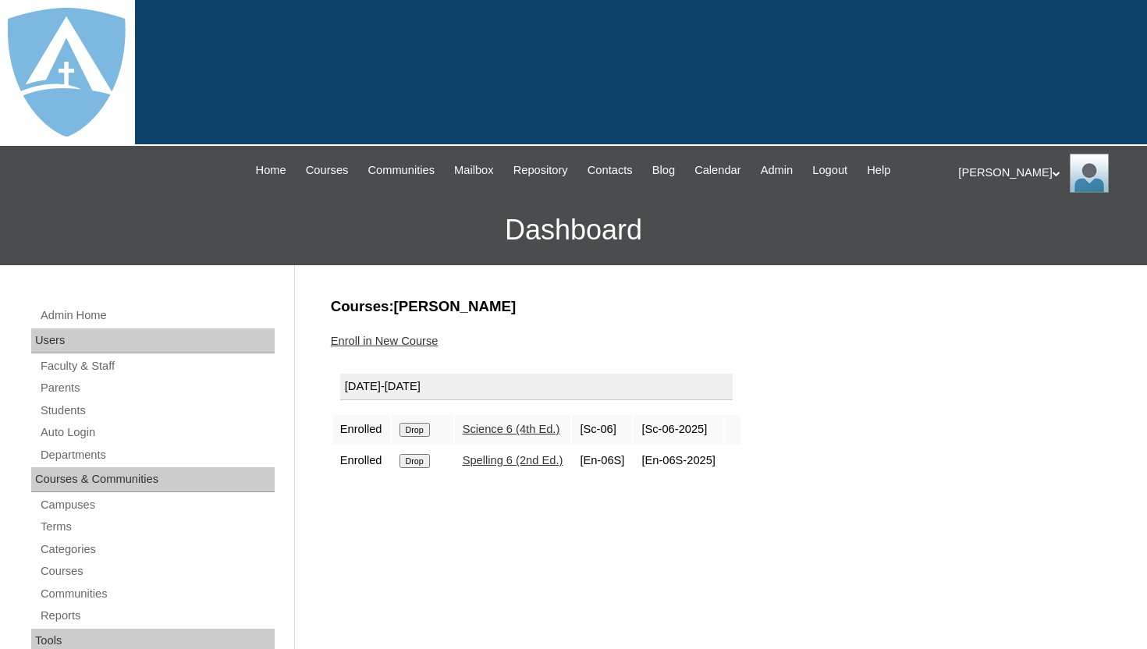
click at [423, 430] on input "Drop" at bounding box center [415, 430] width 30 height 14
click at [418, 427] on input "Drop" at bounding box center [415, 430] width 30 height 14
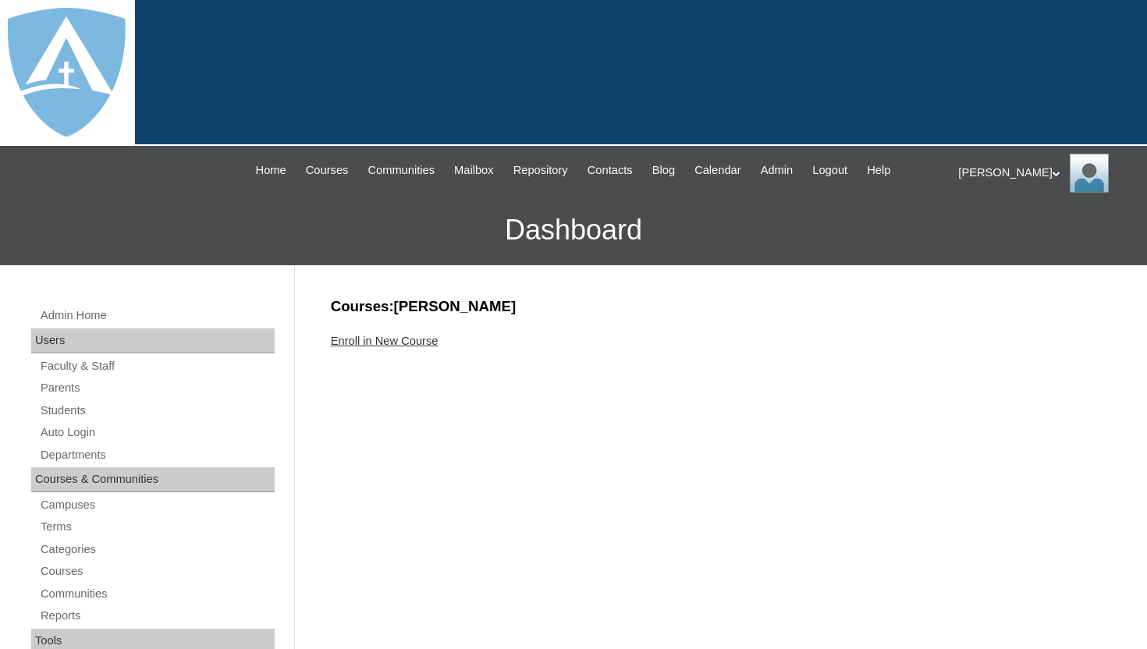
click at [396, 341] on link "Enroll in New Course" at bounding box center [385, 341] width 108 height 12
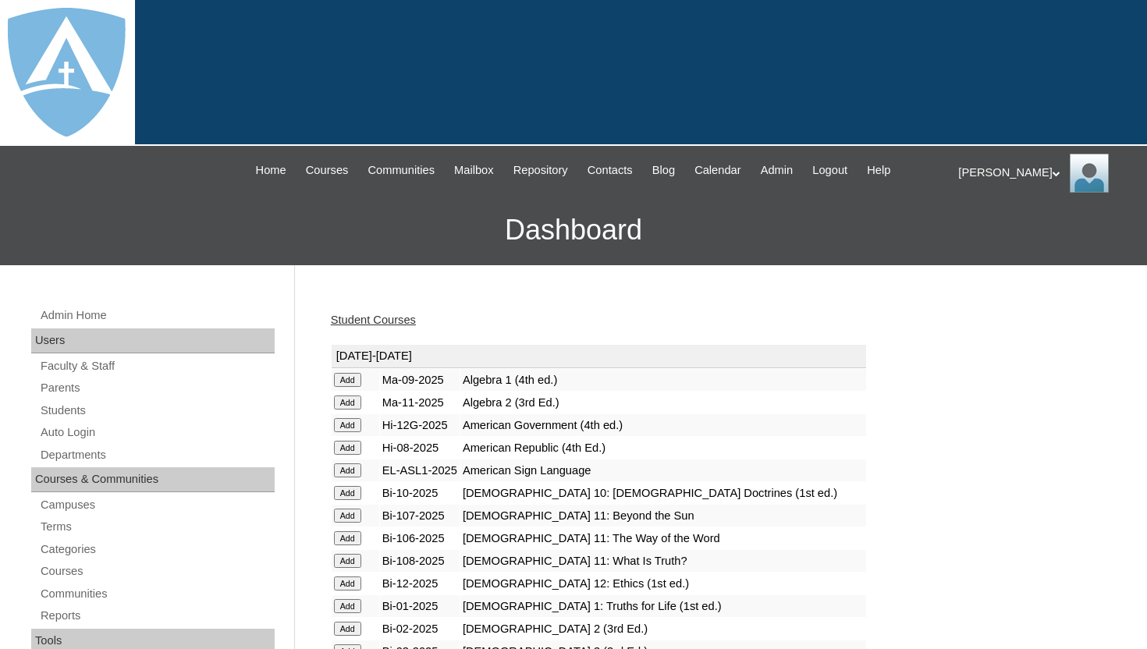
click at [474, 317] on div "Student Courses" at bounding box center [717, 320] width 773 height 16
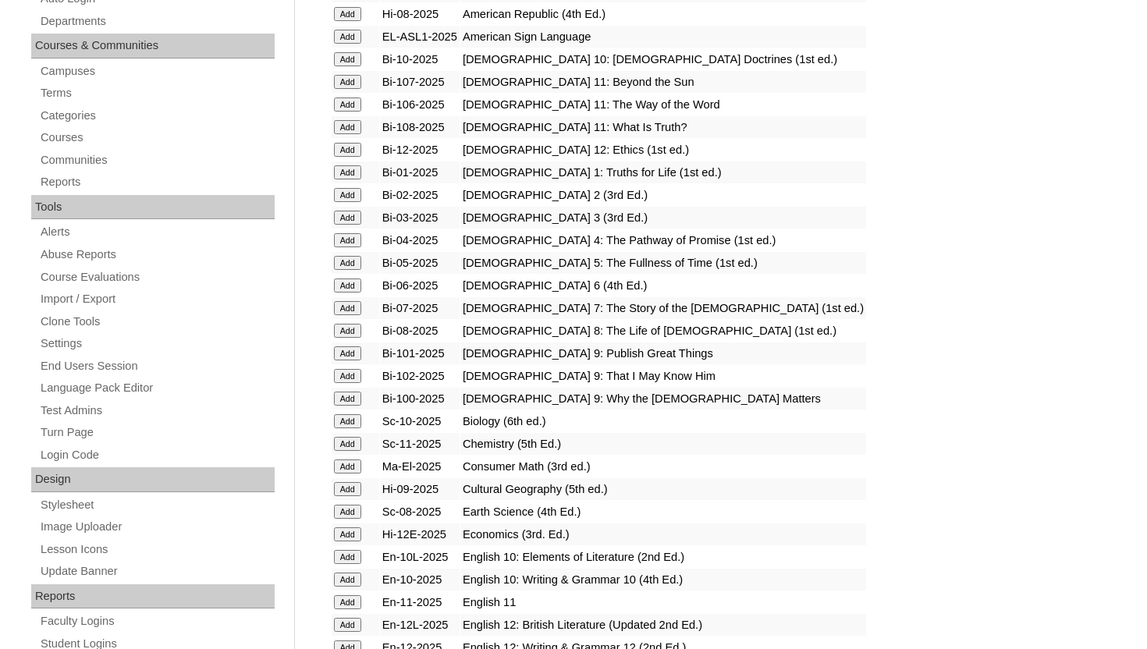
scroll to position [437, 0]
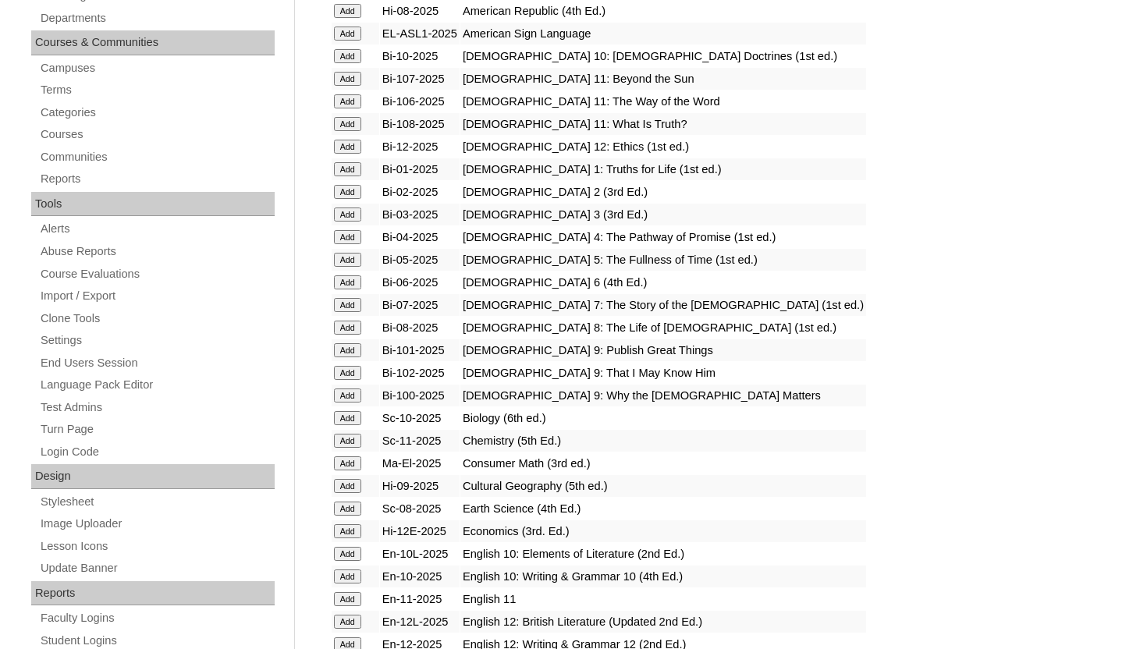
click at [350, 308] on input "Add" at bounding box center [347, 305] width 27 height 14
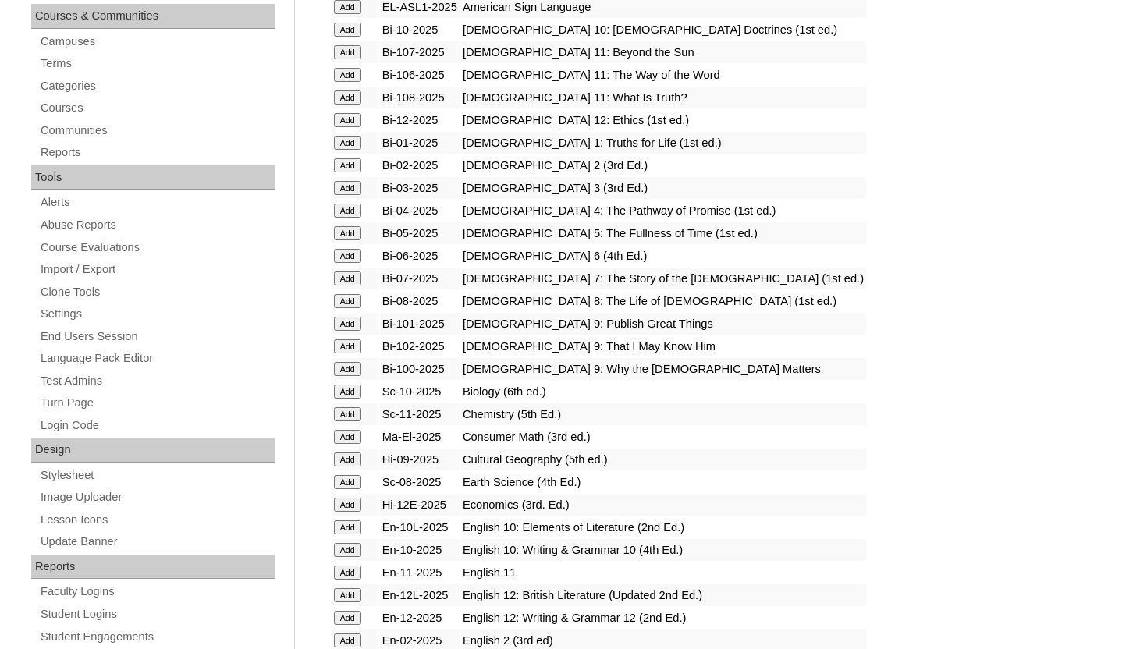
scroll to position [468, 0]
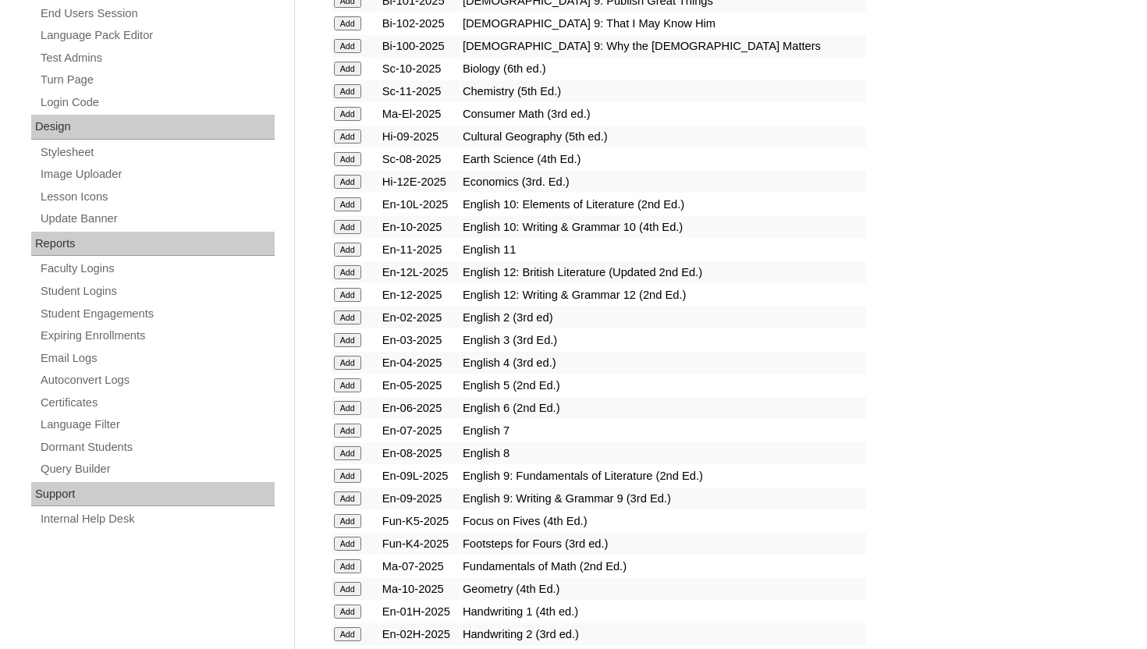
scroll to position [843, 0]
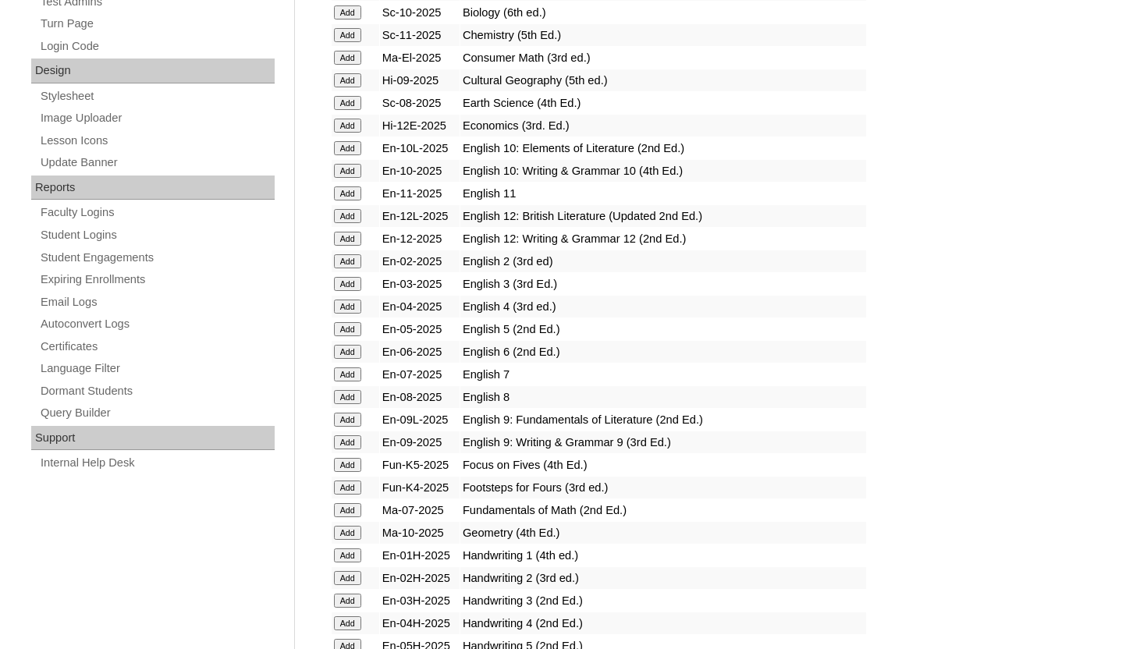
click at [351, 373] on input "Add" at bounding box center [347, 375] width 27 height 14
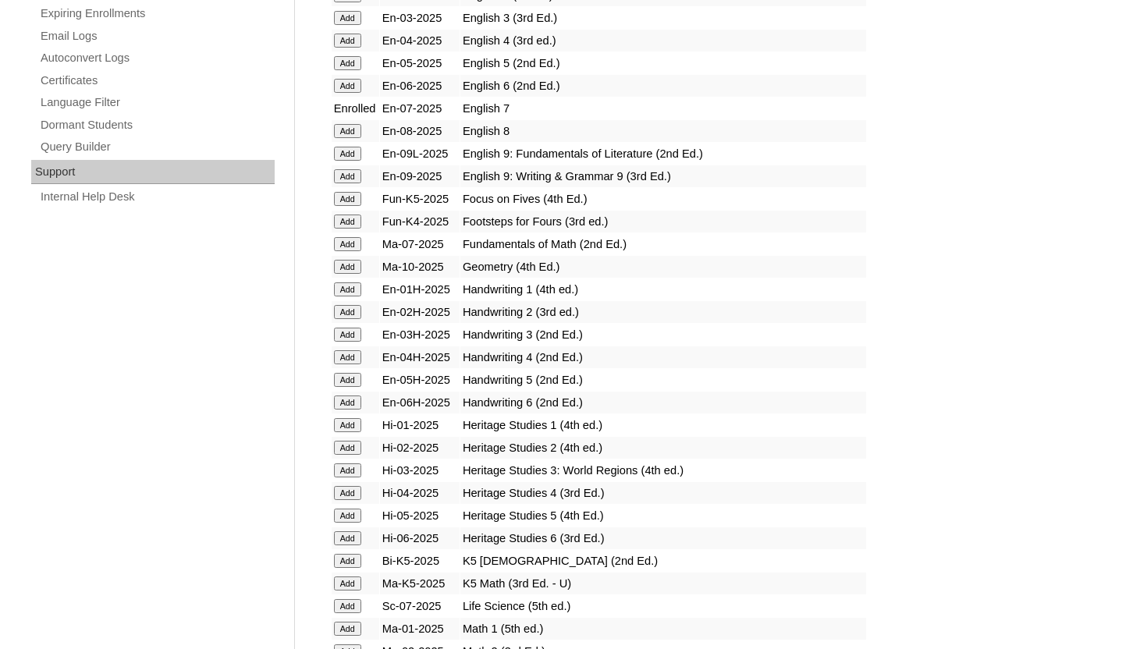
scroll to position [1093, 0]
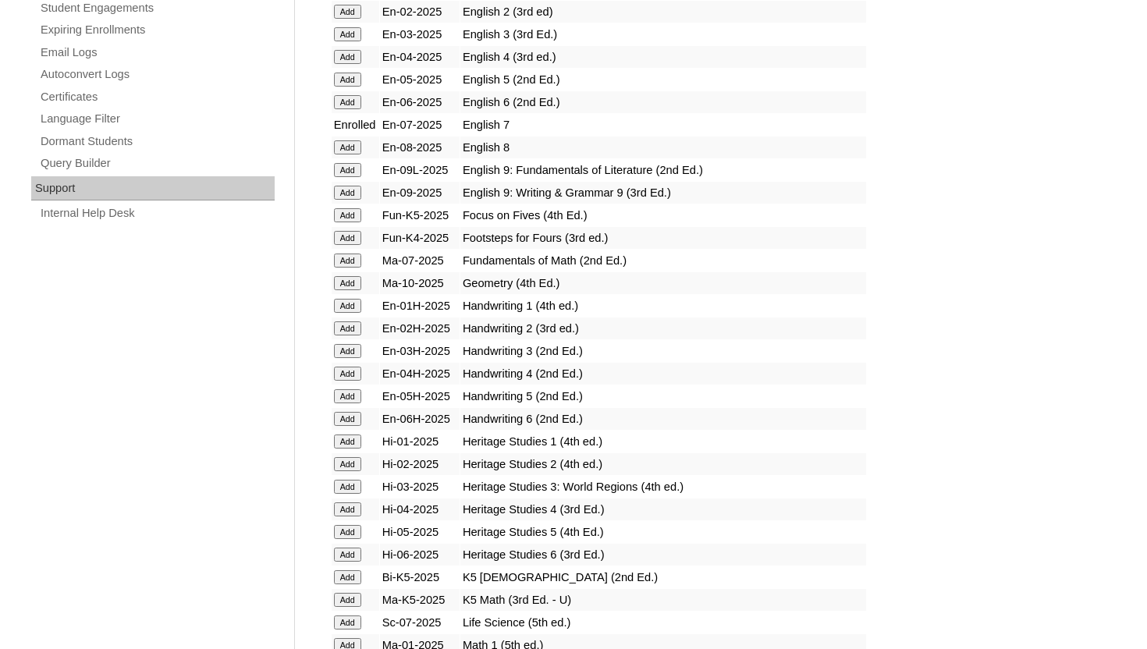
click at [347, 256] on input "Add" at bounding box center [347, 261] width 27 height 14
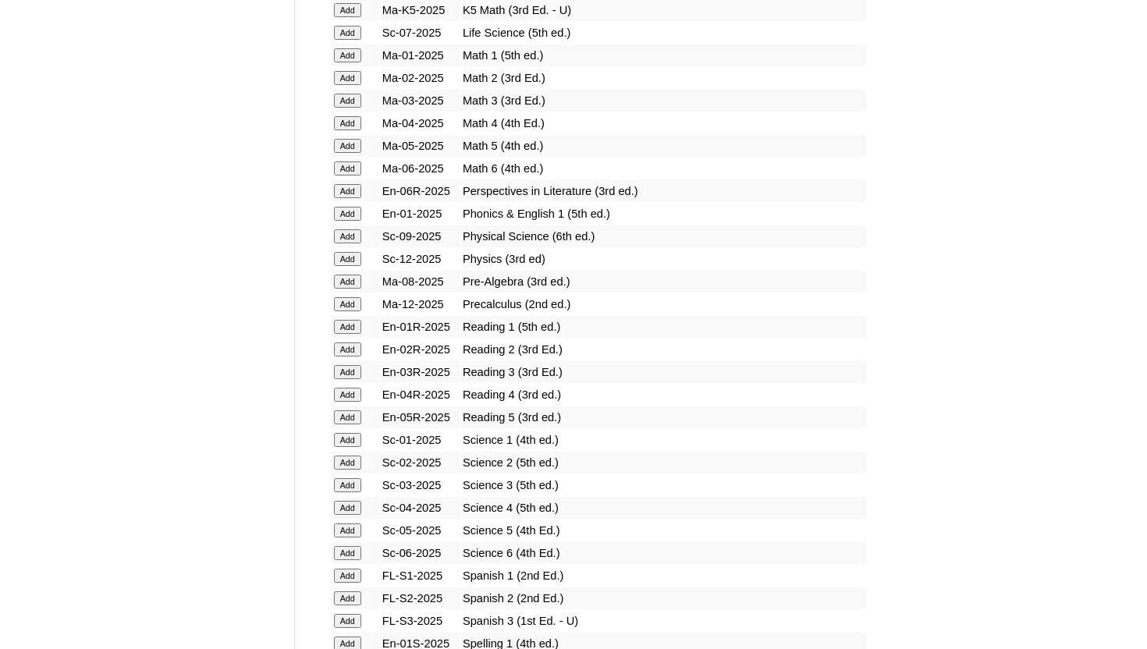
scroll to position [1686, 0]
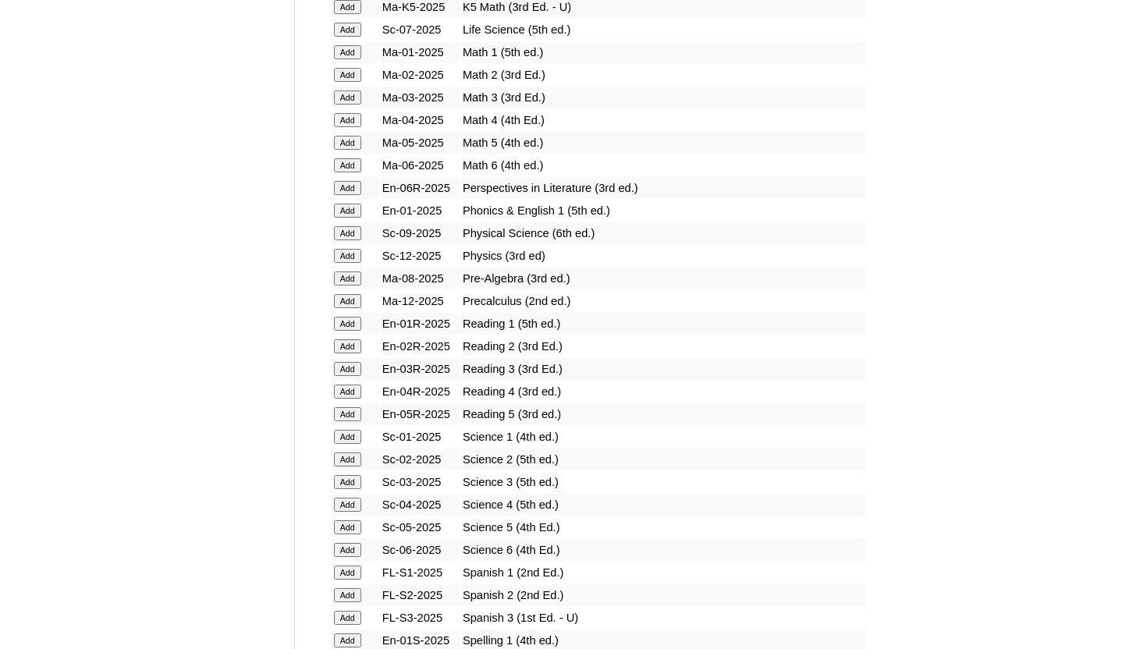
click at [349, 29] on input "Add" at bounding box center [347, 30] width 27 height 14
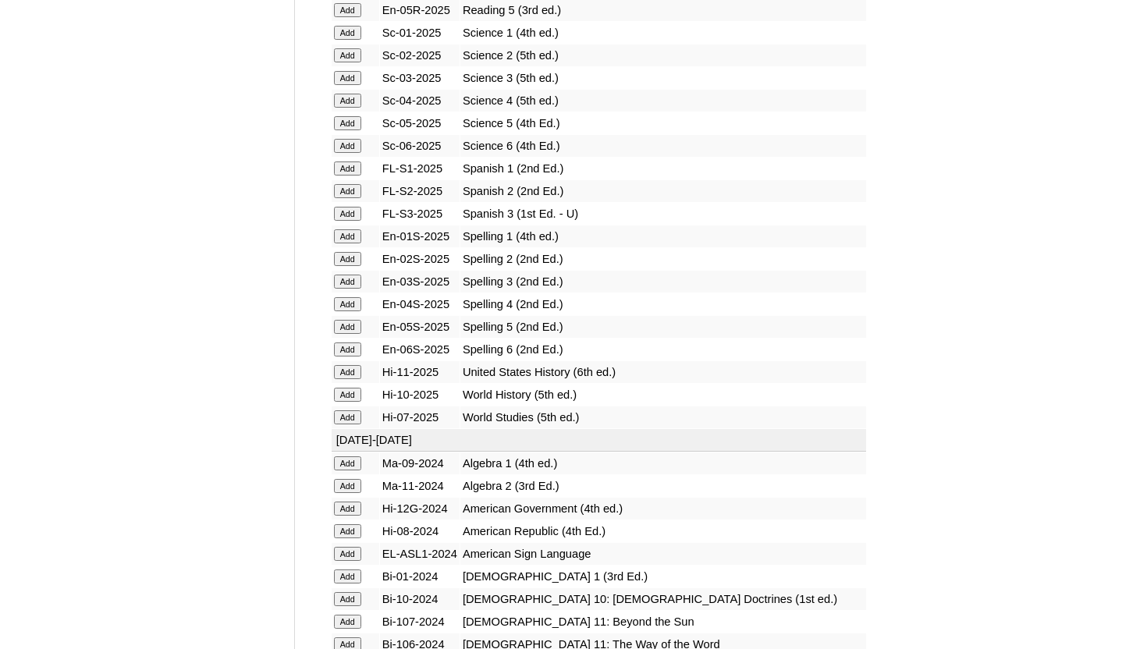
scroll to position [2092, 0]
click at [349, 416] on input "Add" at bounding box center [347, 416] width 27 height 14
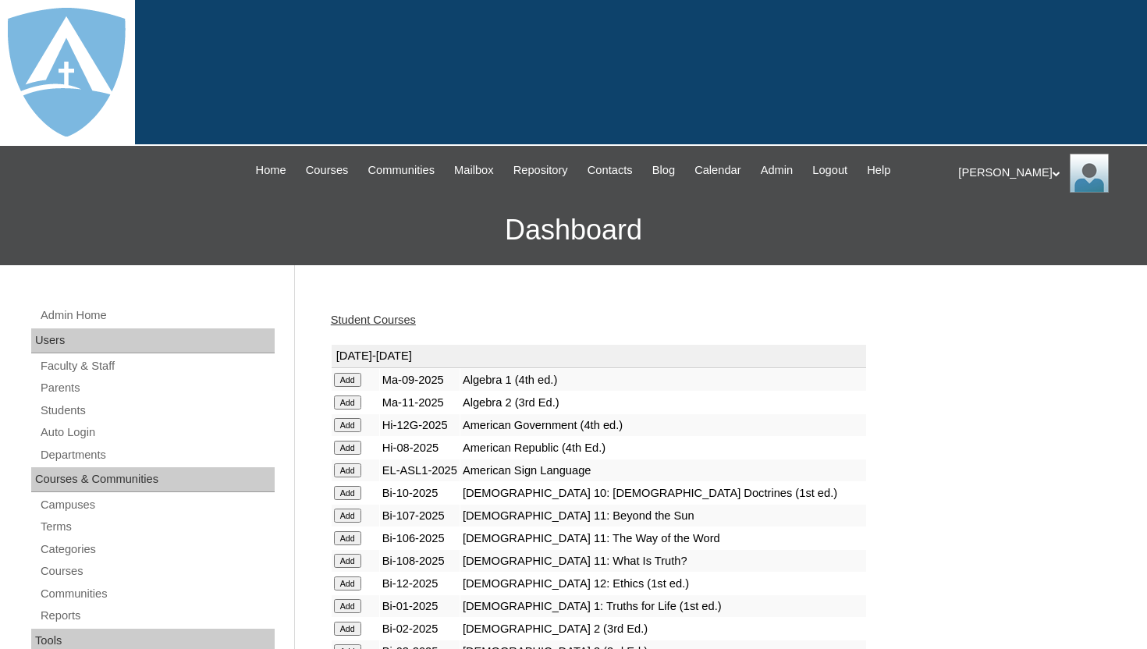
click at [408, 324] on link "Student Courses" at bounding box center [373, 320] width 85 height 12
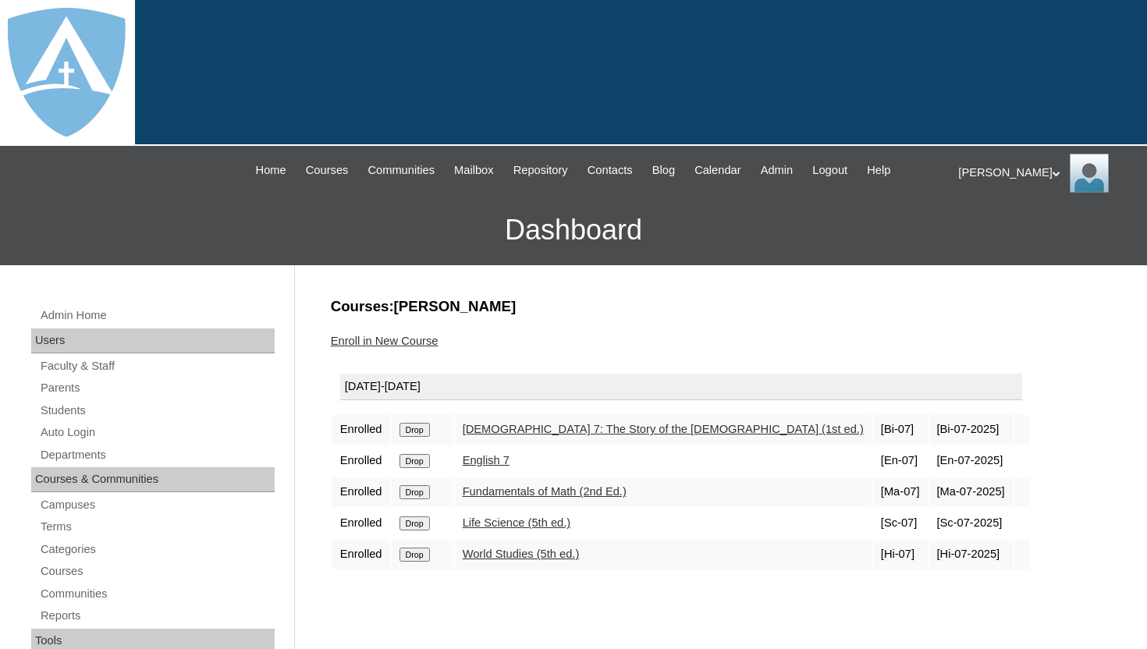
click at [643, 312] on h3 "Courses:Branton Luke" at bounding box center [717, 307] width 773 height 20
